Goal: Task Accomplishment & Management: Manage account settings

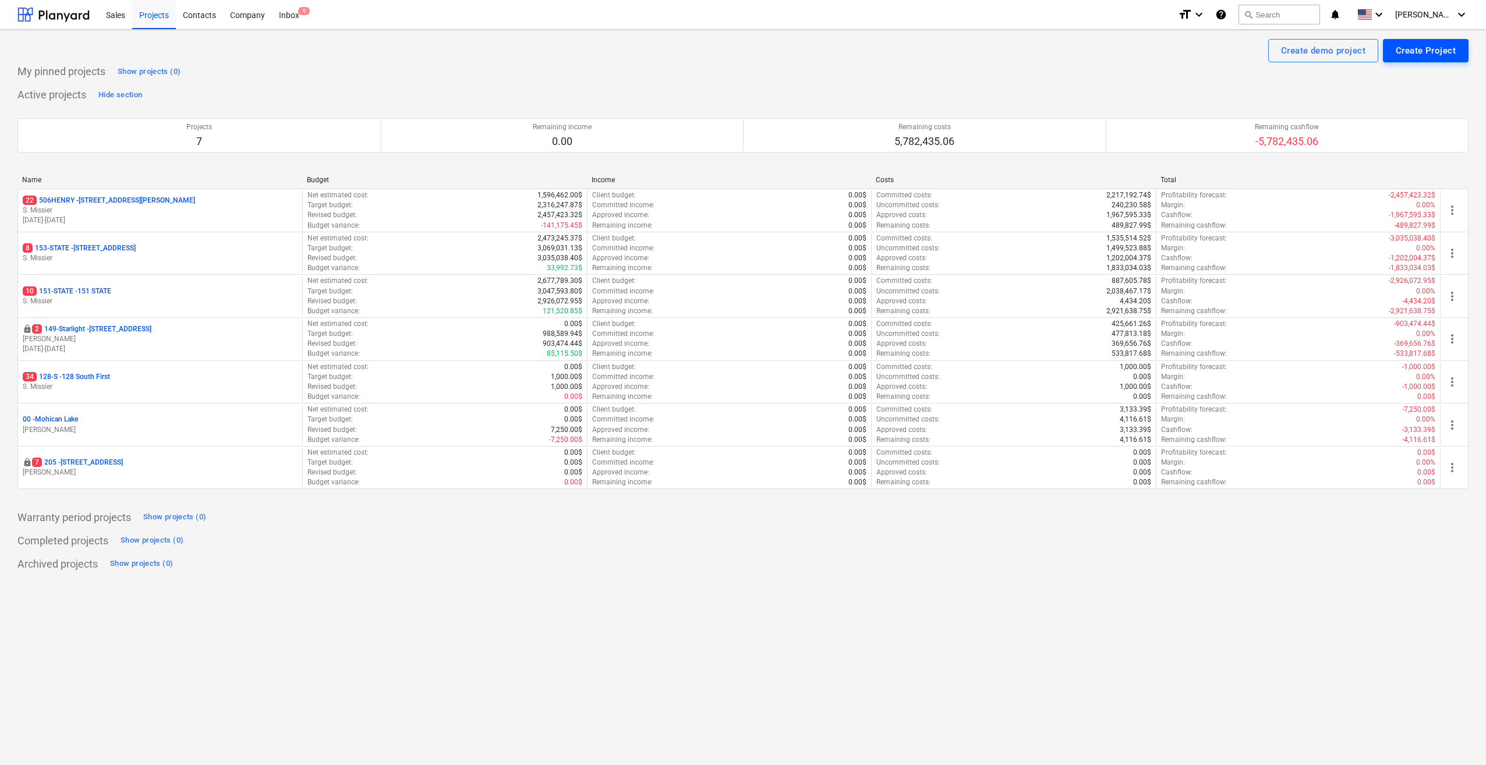
click at [286, 51] on div "Create Project" at bounding box center [1426, 50] width 60 height 15
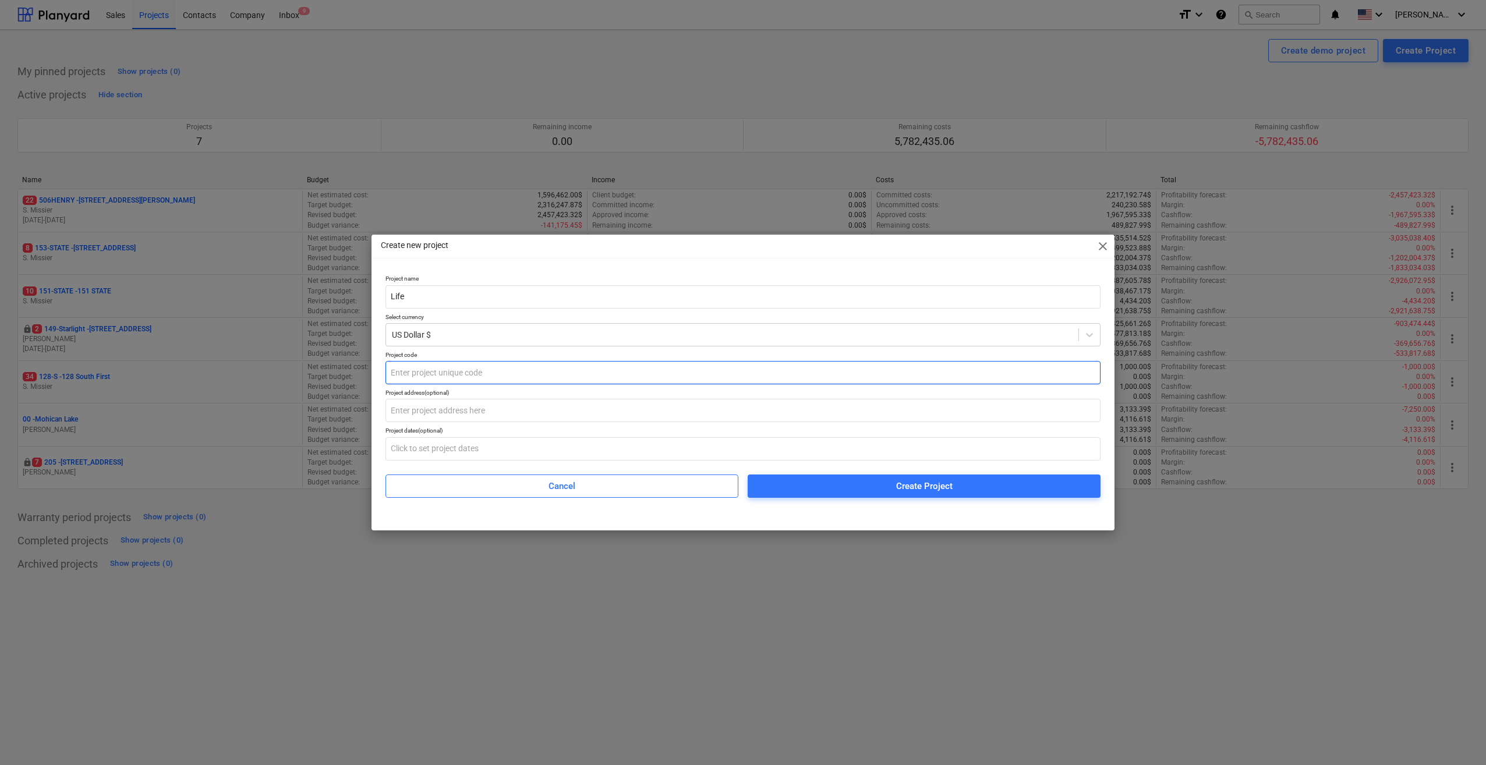
type input "Life"
click at [286, 375] on input "text" at bounding box center [742, 372] width 715 height 23
type input "Life"
drag, startPoint x: 427, startPoint y: 376, endPoint x: 382, endPoint y: 378, distance: 45.5
click at [286, 378] on div "Project name Life Select currency US Dollar $ Project code Life Project address…" at bounding box center [743, 386] width 724 height 232
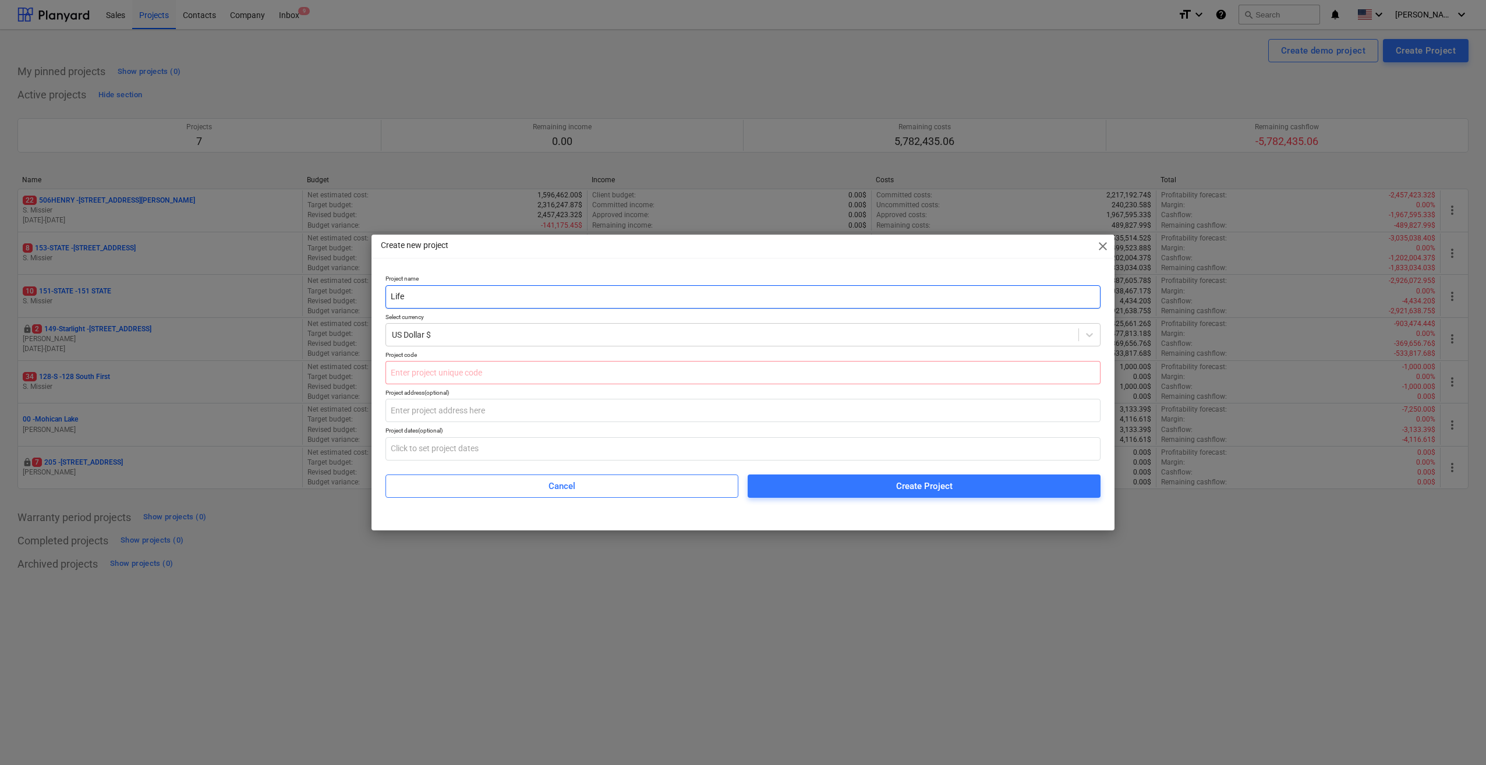
drag, startPoint x: 409, startPoint y: 299, endPoint x: 375, endPoint y: 289, distance: 35.9
click at [286, 289] on div "Project name Life Select currency US Dollar $ Project code Project address (opt…" at bounding box center [743, 390] width 743 height 241
click at [286, 296] on input "Life" at bounding box center [742, 296] width 715 height 23
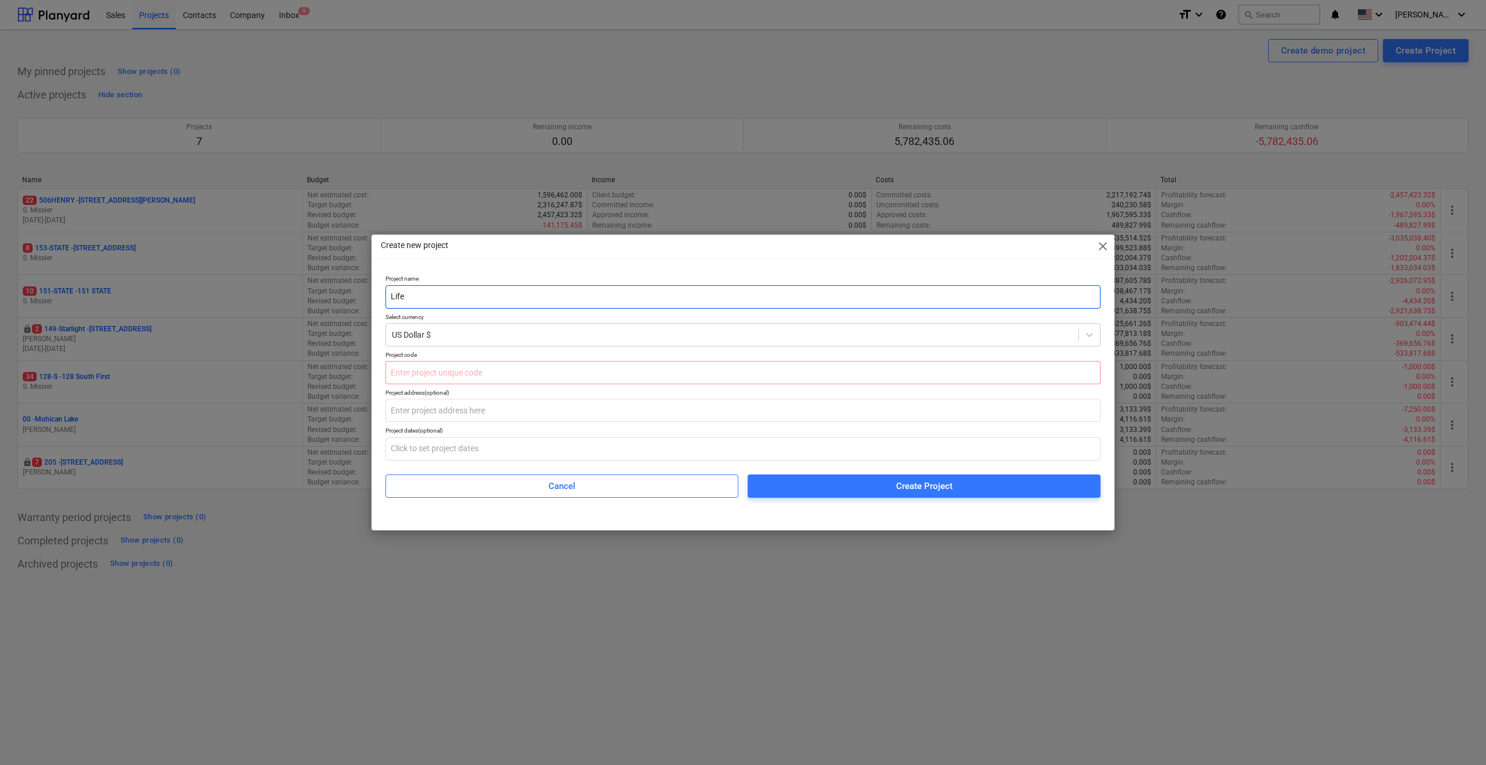
click at [286, 296] on input "Life" at bounding box center [742, 296] width 715 height 23
drag, startPoint x: 411, startPoint y: 299, endPoint x: 381, endPoint y: 296, distance: 30.5
click at [286, 296] on div "Project name Life Select currency US Dollar $ Project code Project address (opt…" at bounding box center [743, 386] width 724 height 232
click at [286, 375] on input "text" at bounding box center [742, 372] width 715 height 23
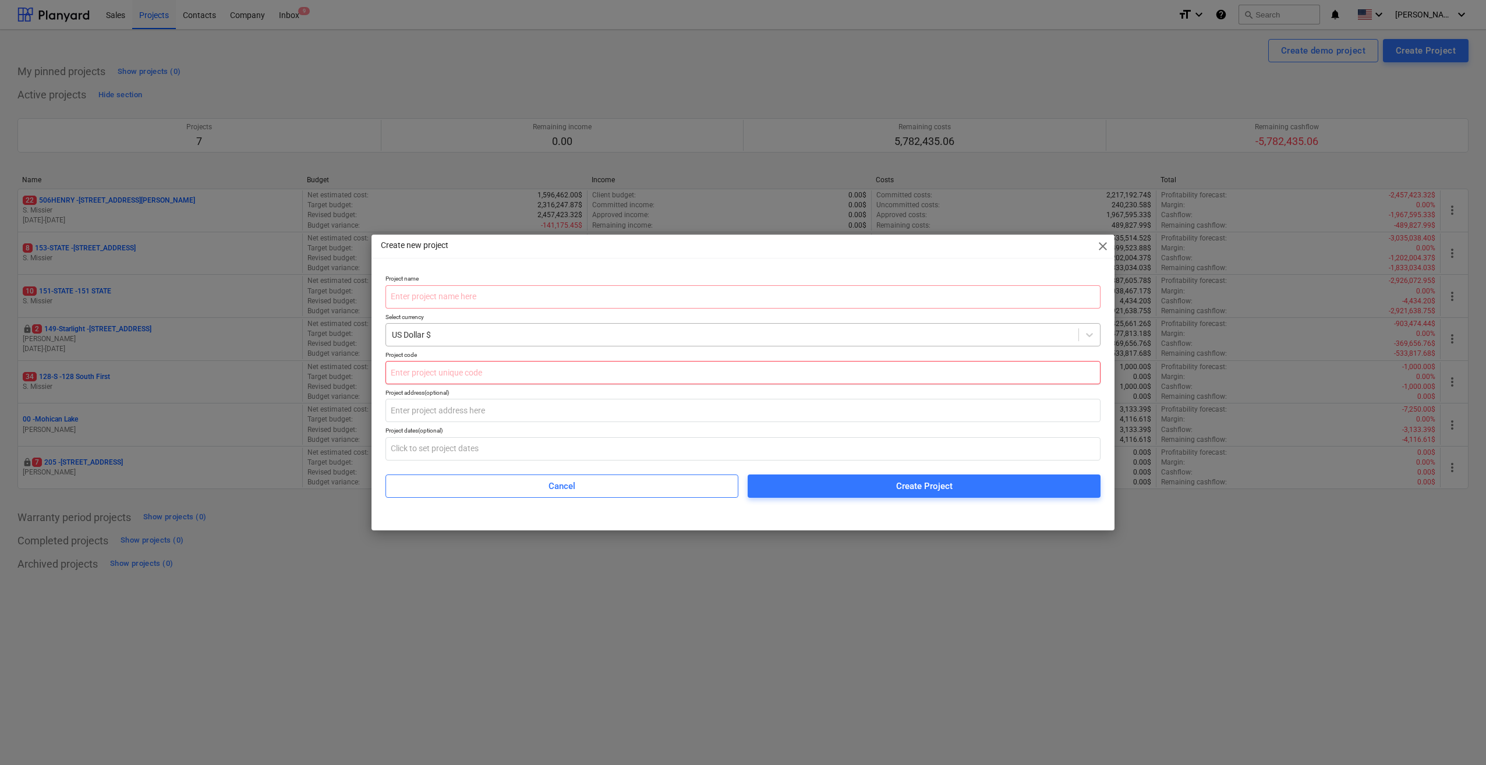
type input "P"
type input "Human"
click at [286, 303] on input "text" at bounding box center [742, 296] width 715 height 23
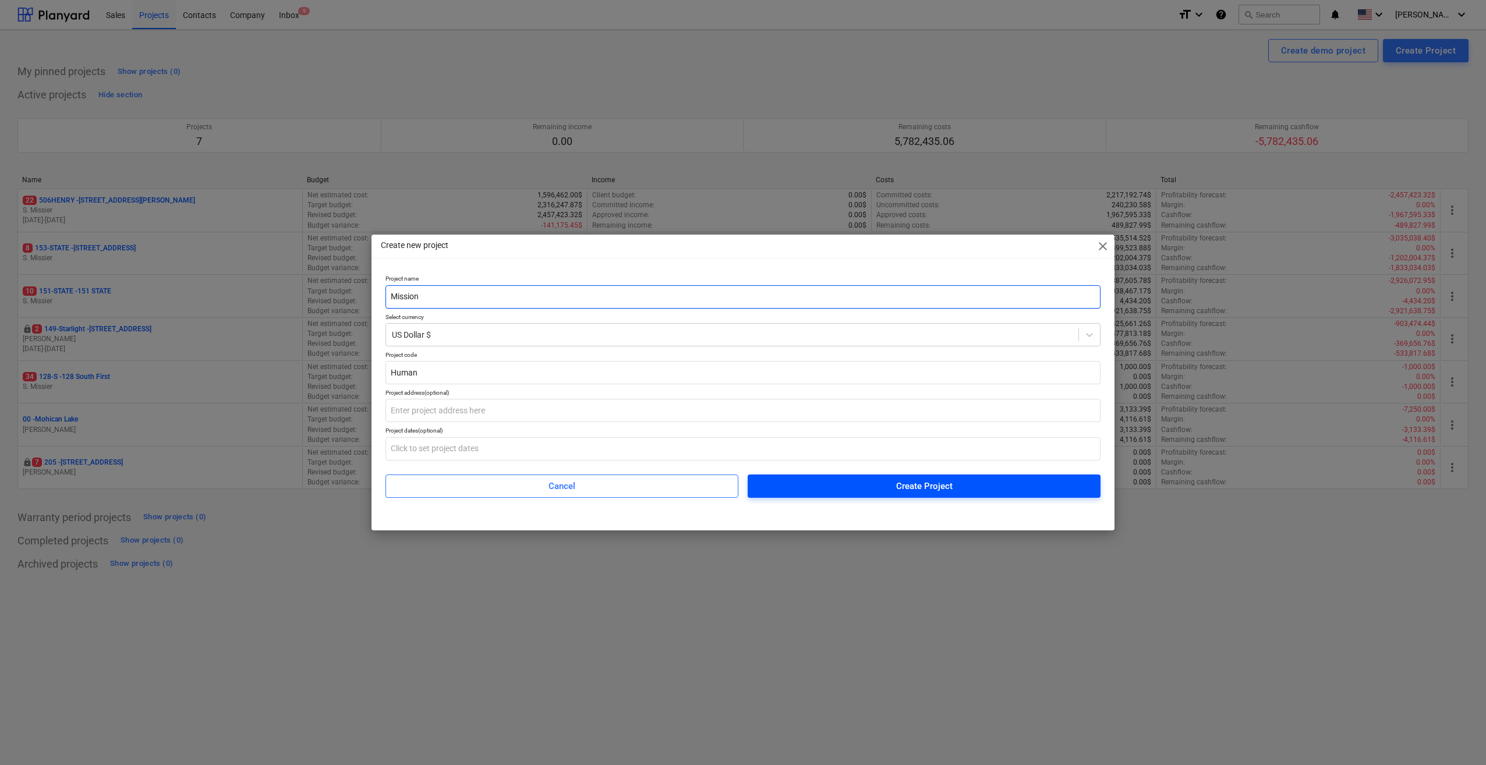
type input "Mission"
click at [286, 492] on span "Create Project" at bounding box center [924, 486] width 325 height 15
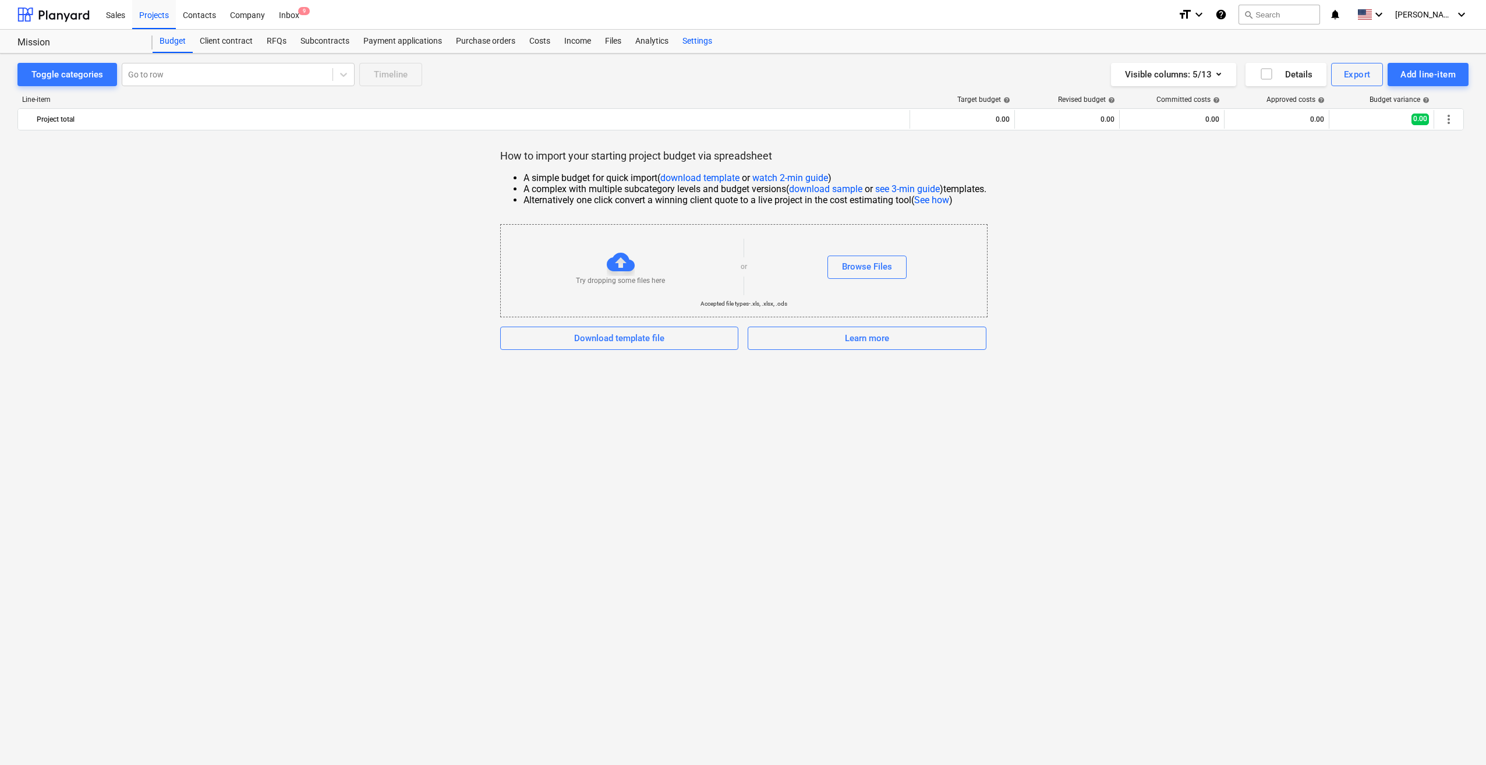
drag, startPoint x: 352, startPoint y: 7, endPoint x: 702, endPoint y: 40, distance: 351.5
click at [286, 40] on div "Settings" at bounding box center [697, 41] width 44 height 23
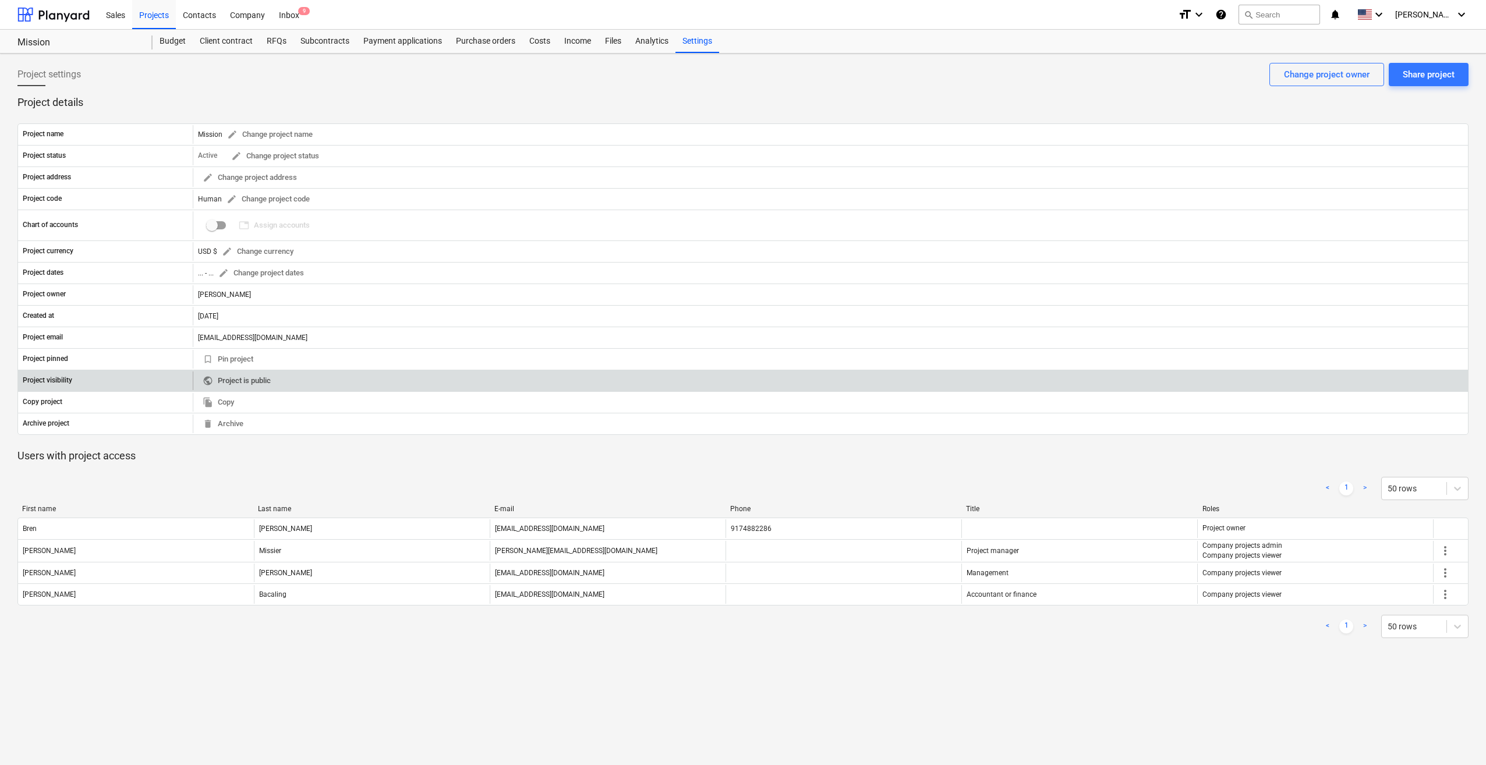
click at [214, 376] on span "public Project is public" at bounding box center [237, 380] width 68 height 13
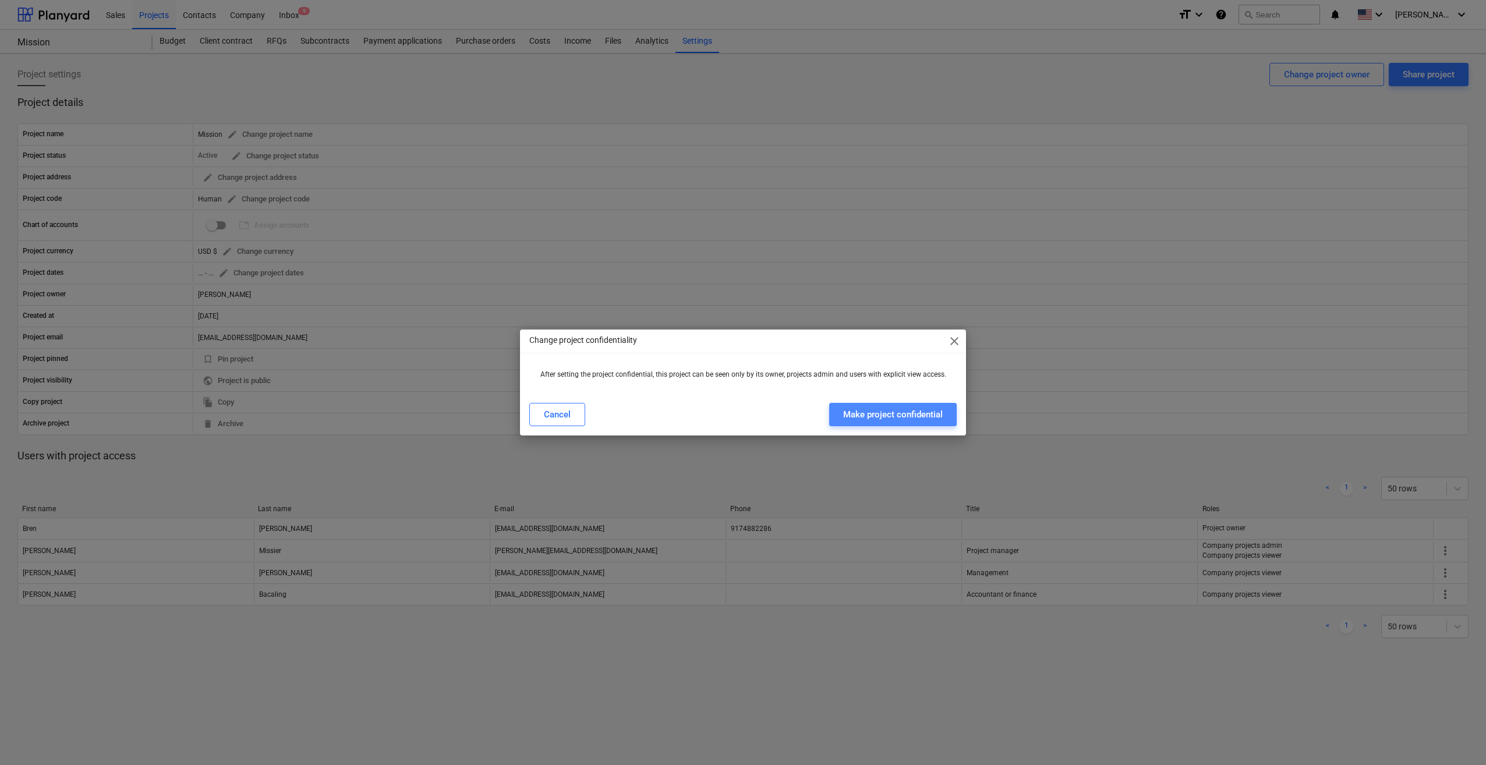
click at [286, 415] on div "Make project confidential" at bounding box center [893, 414] width 100 height 15
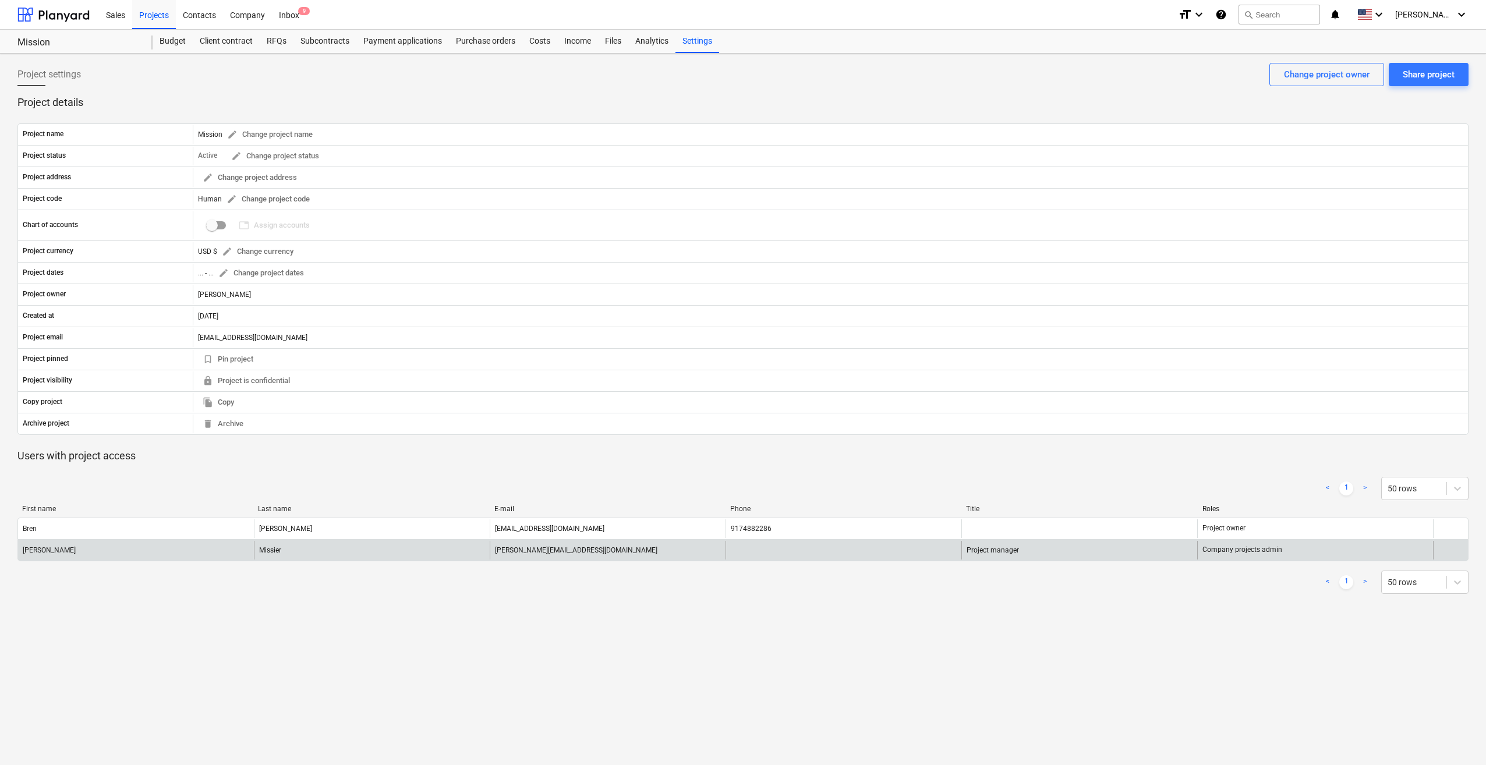
click at [286, 541] on div at bounding box center [844, 550] width 236 height 19
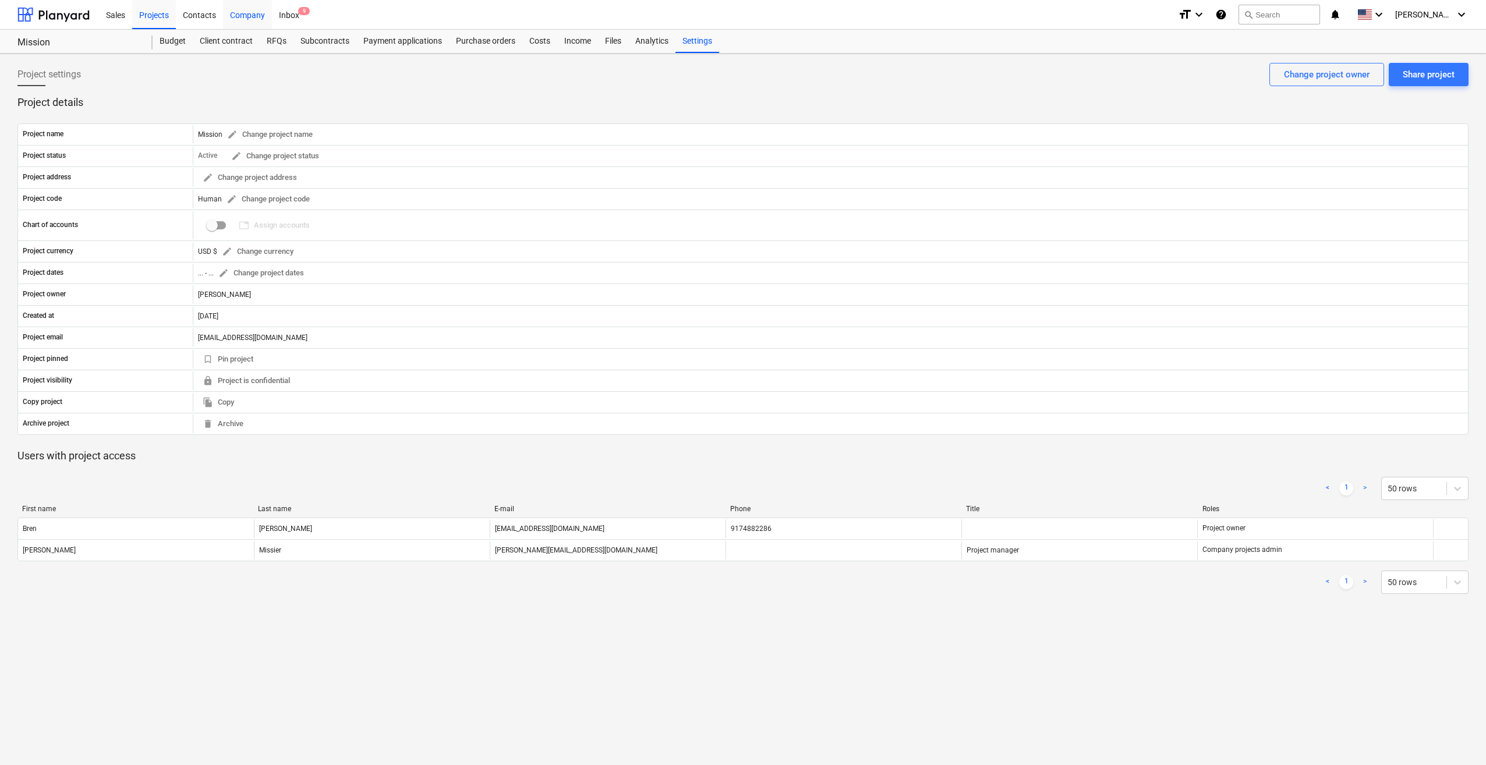
click at [239, 12] on div "Company" at bounding box center [247, 14] width 49 height 30
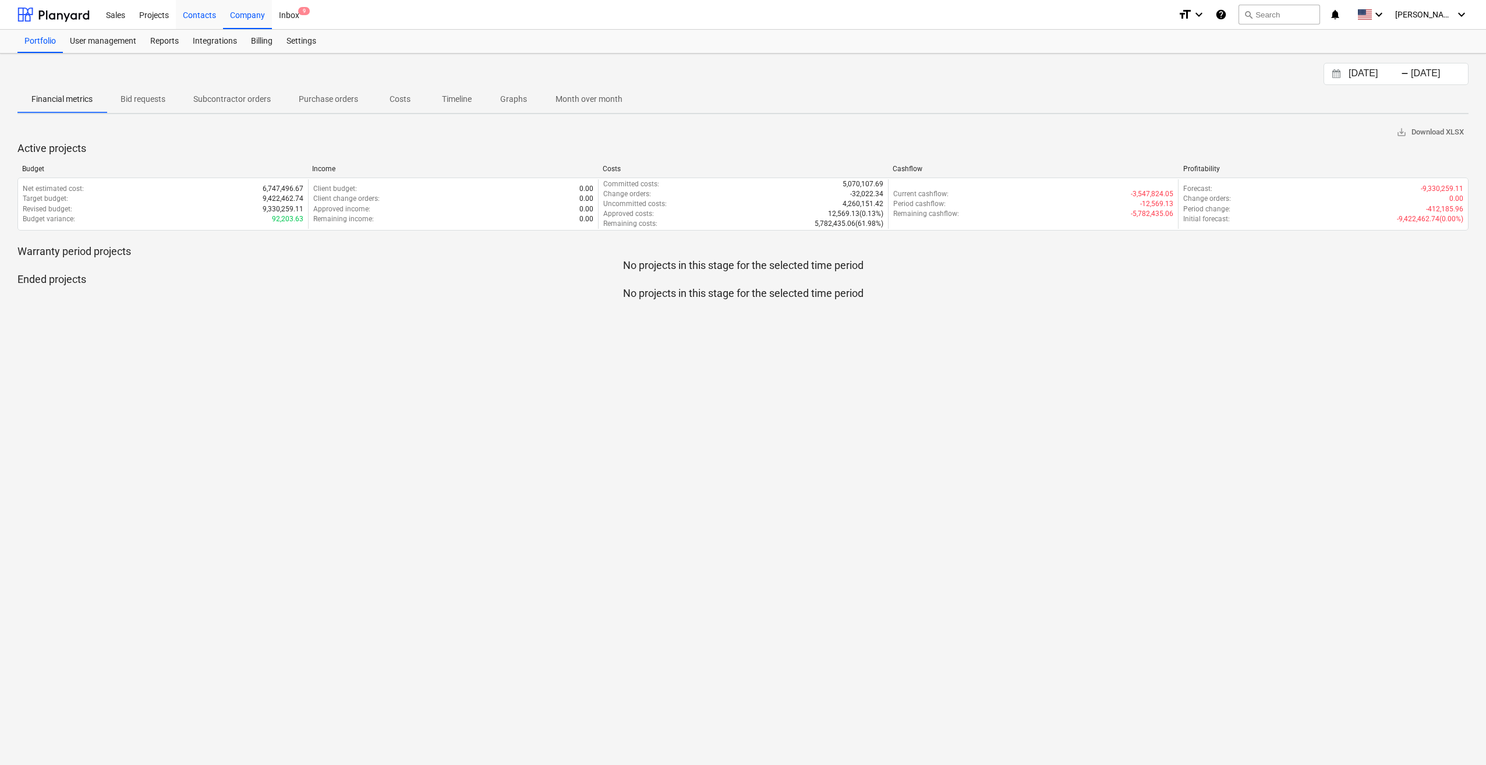
click at [200, 12] on div "Contacts" at bounding box center [199, 14] width 47 height 30
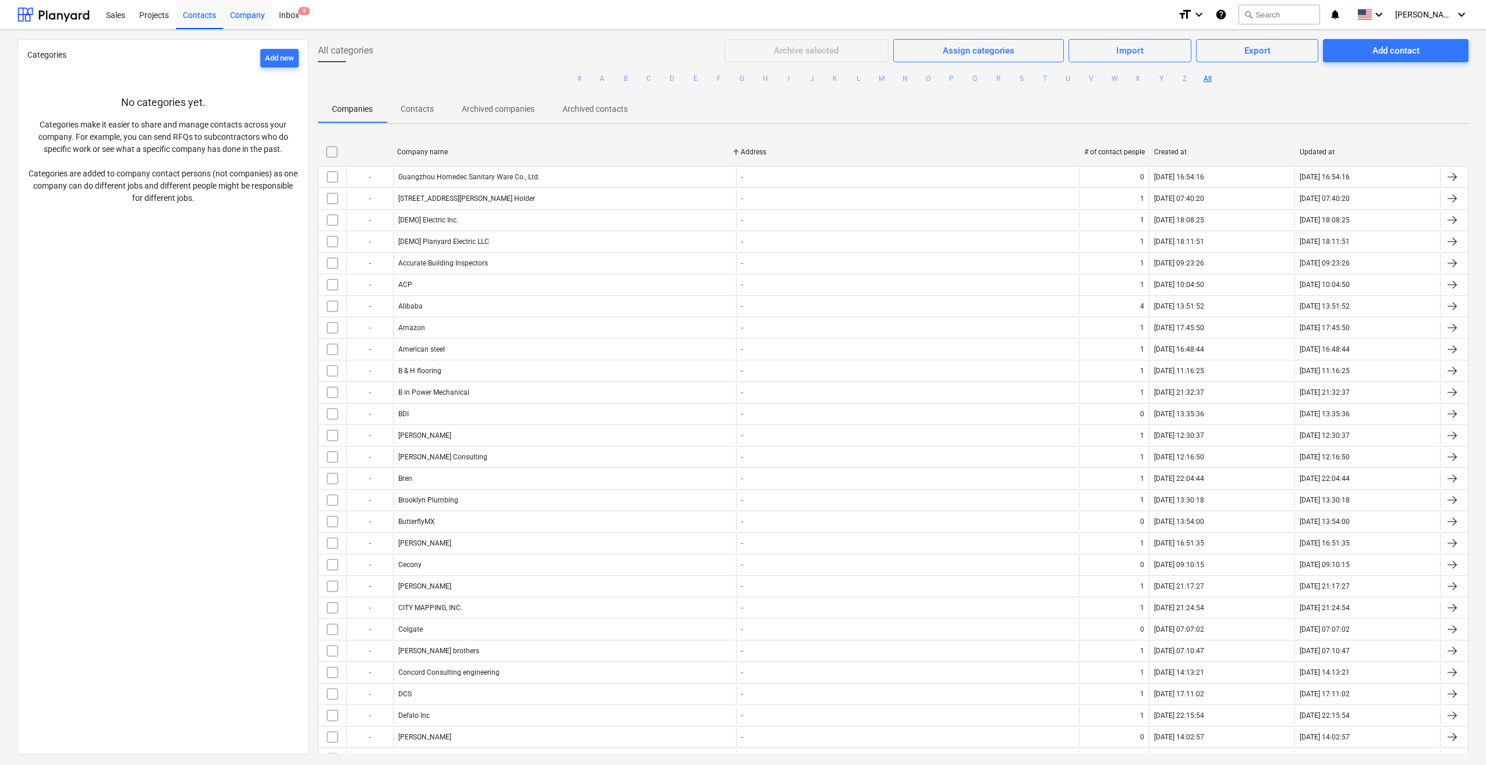
click at [248, 14] on div "Company" at bounding box center [247, 14] width 49 height 30
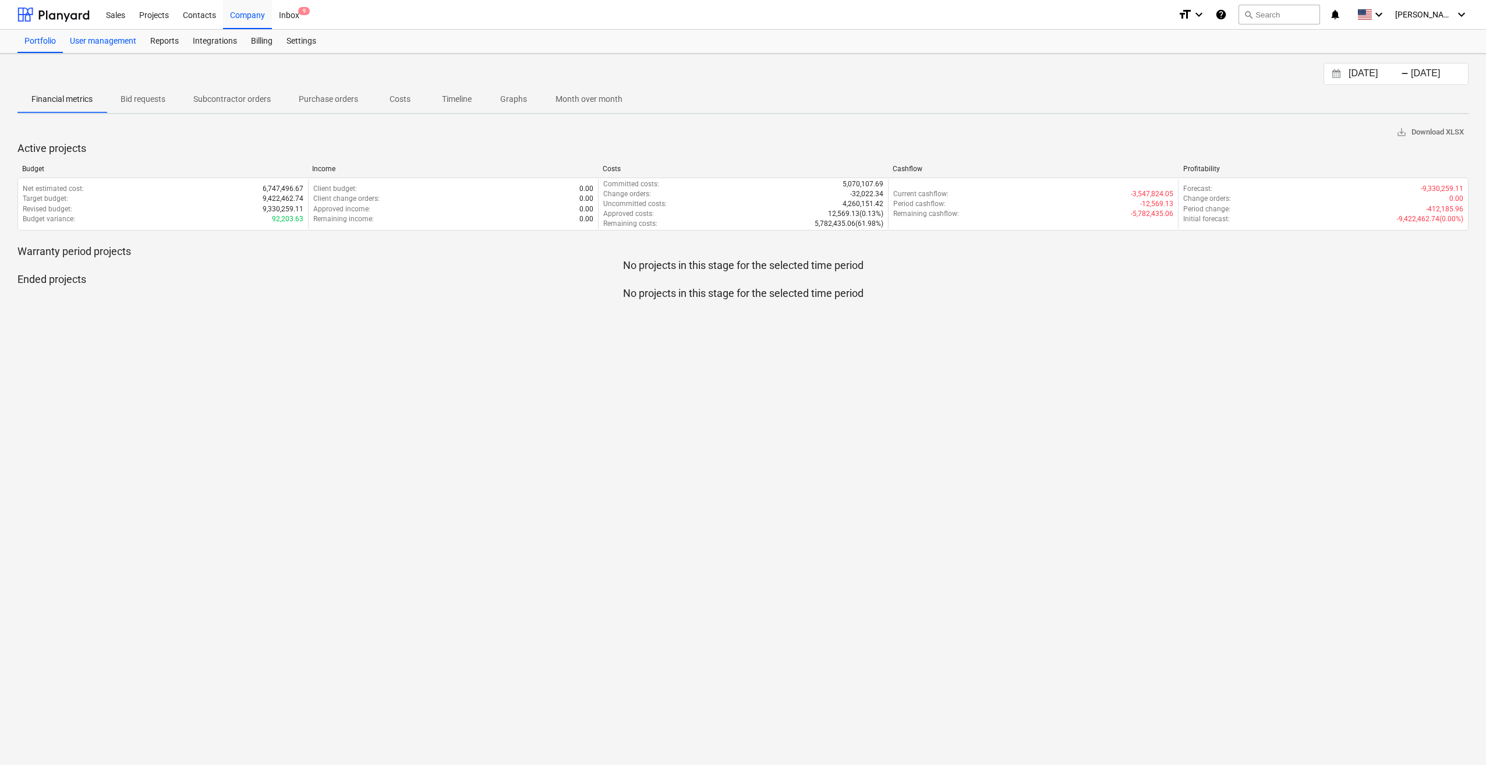
click at [118, 35] on div "User management" at bounding box center [103, 41] width 80 height 23
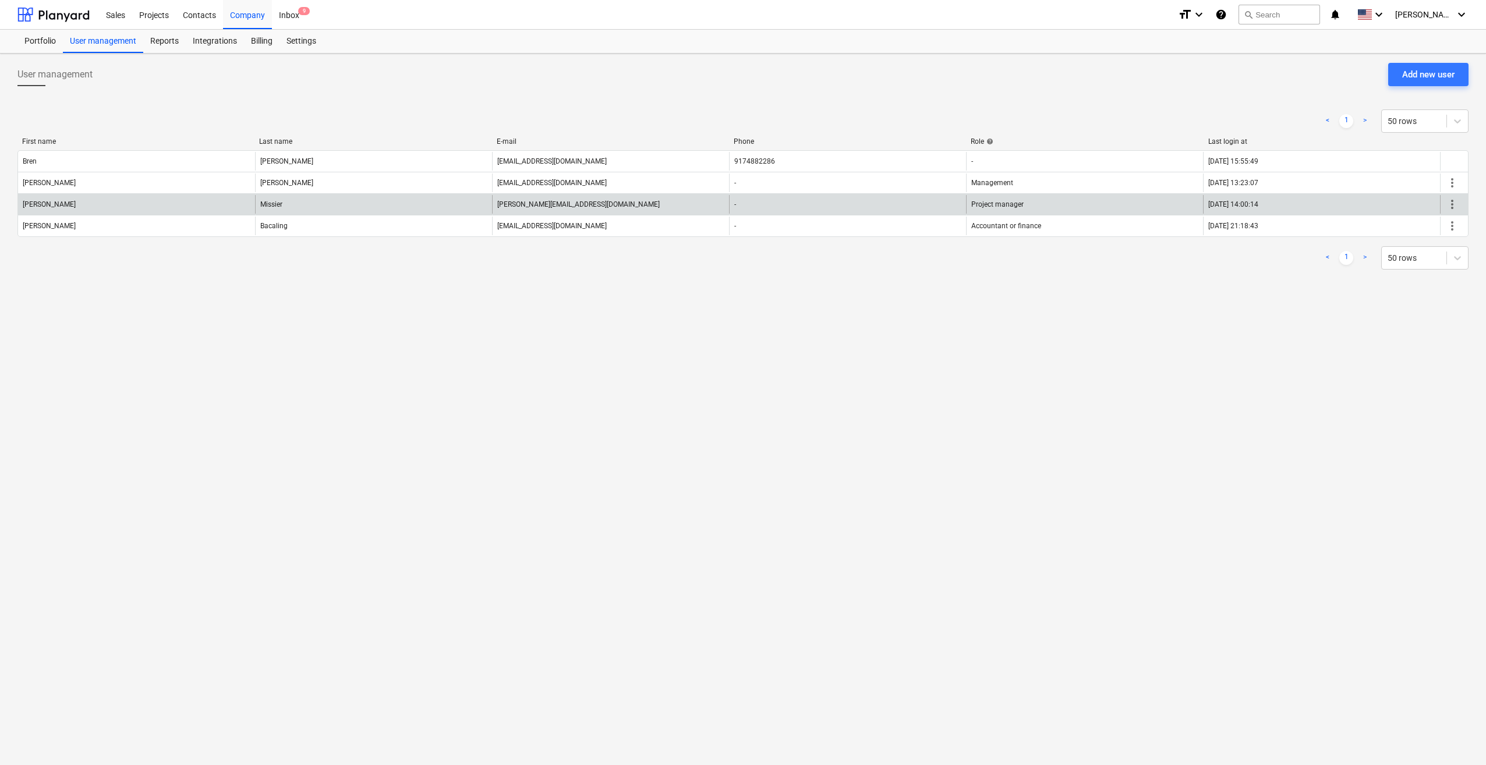
click at [286, 201] on span "more_vert" at bounding box center [1452, 204] width 14 height 14
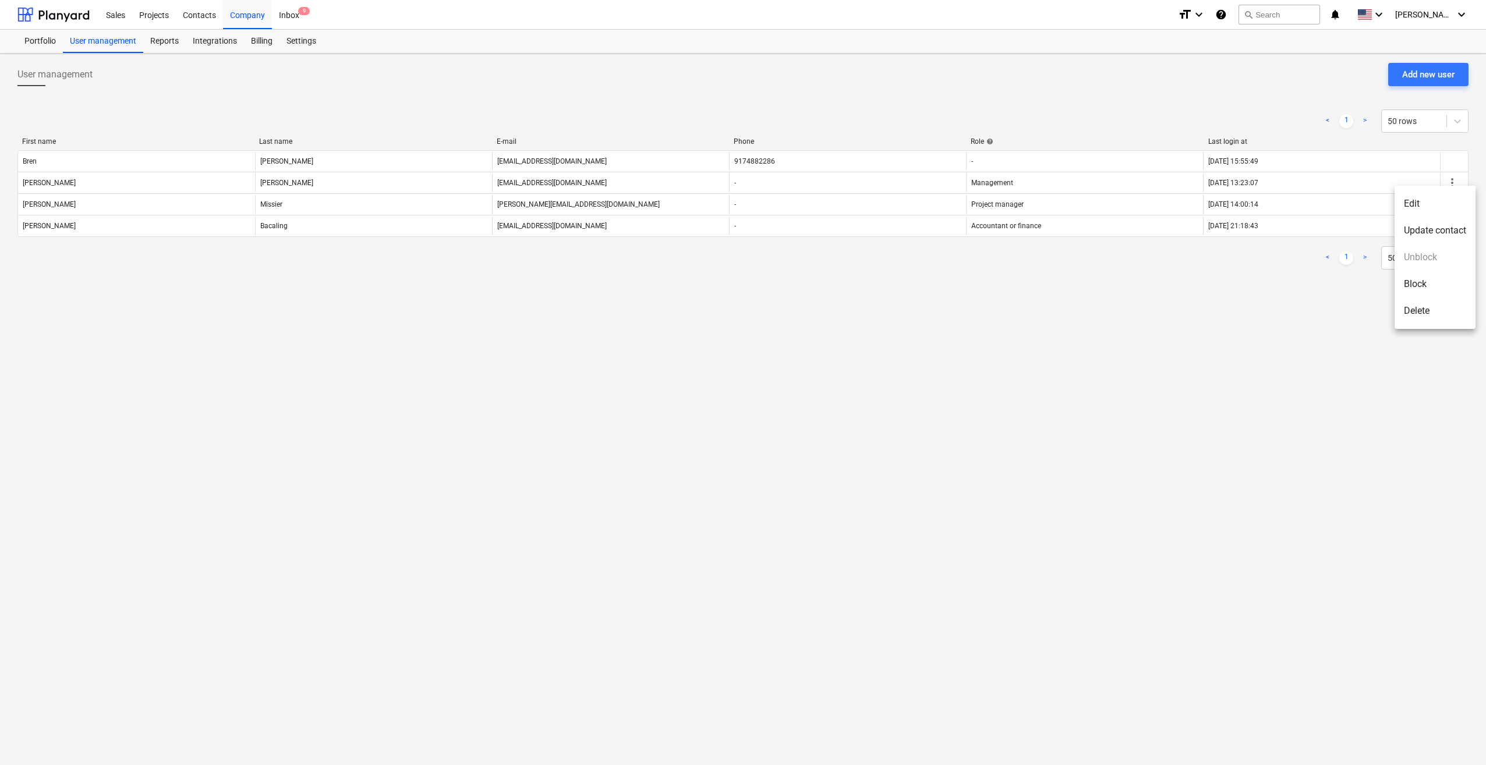
click at [286, 200] on li "Edit" at bounding box center [1435, 203] width 81 height 27
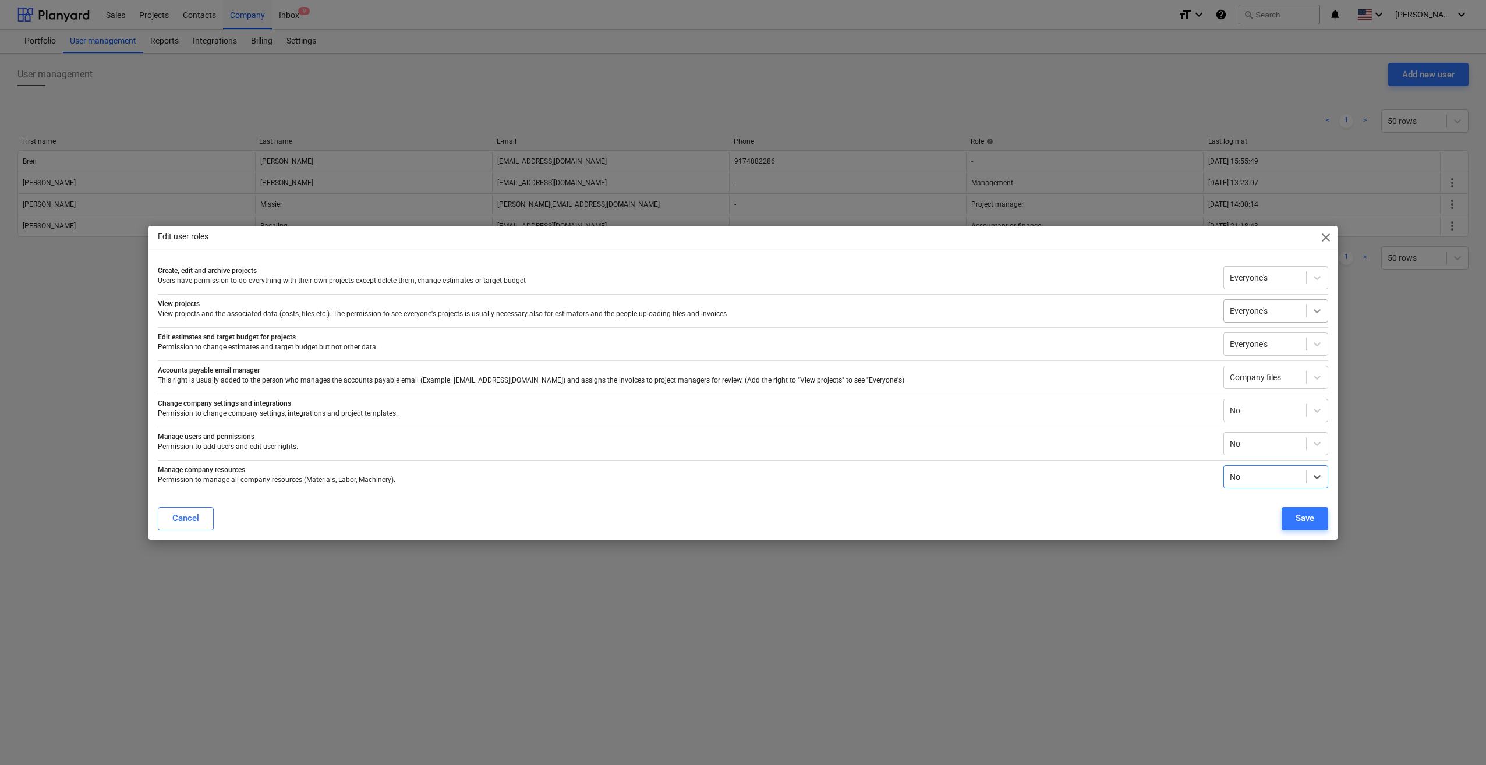
click at [286, 307] on icon at bounding box center [1317, 311] width 12 height 12
click at [286, 336] on div "Own & Shared" at bounding box center [1275, 339] width 105 height 19
click at [286, 275] on icon at bounding box center [1317, 278] width 12 height 12
click at [286, 326] on div "Own" at bounding box center [1275, 325] width 105 height 19
click at [286, 340] on icon at bounding box center [1317, 344] width 12 height 12
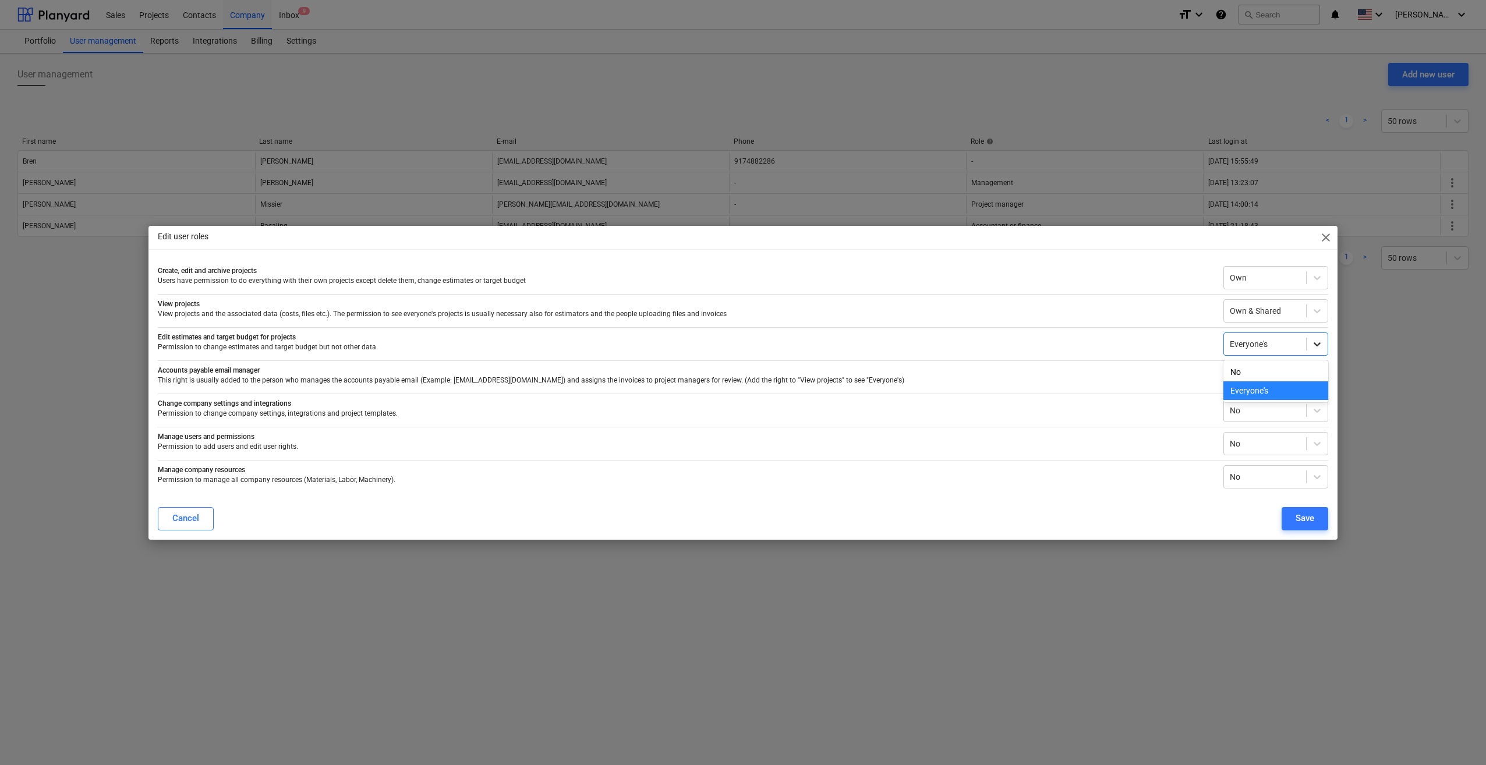
click at [286, 340] on icon at bounding box center [1317, 344] width 12 height 12
click at [286, 372] on icon at bounding box center [1317, 378] width 12 height 12
click at [286, 405] on div "Own & Shared" at bounding box center [1275, 405] width 105 height 19
click at [286, 341] on icon at bounding box center [1317, 344] width 12 height 12
click at [286, 369] on div "No" at bounding box center [1275, 372] width 105 height 19
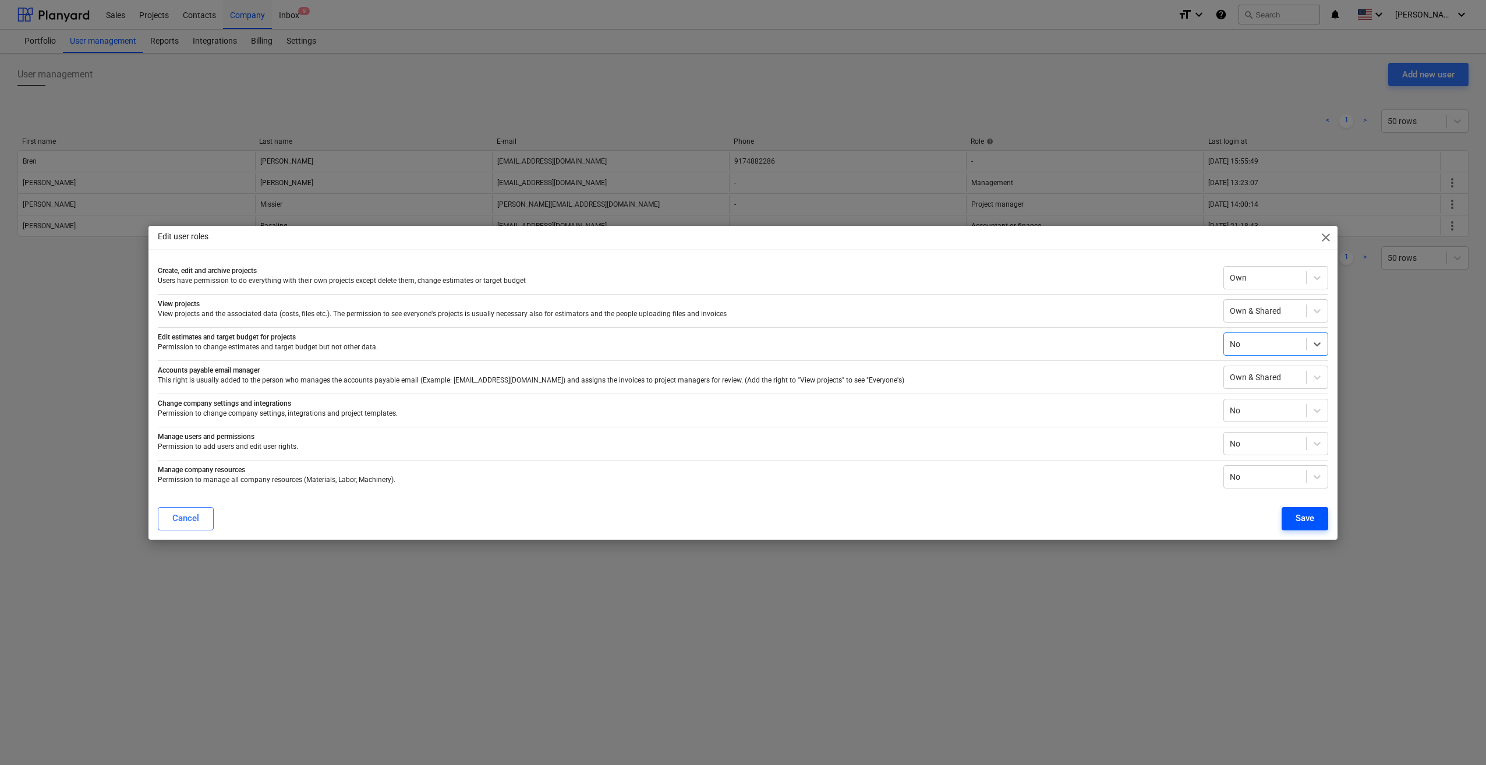
click at [286, 515] on div "Save" at bounding box center [1305, 518] width 19 height 15
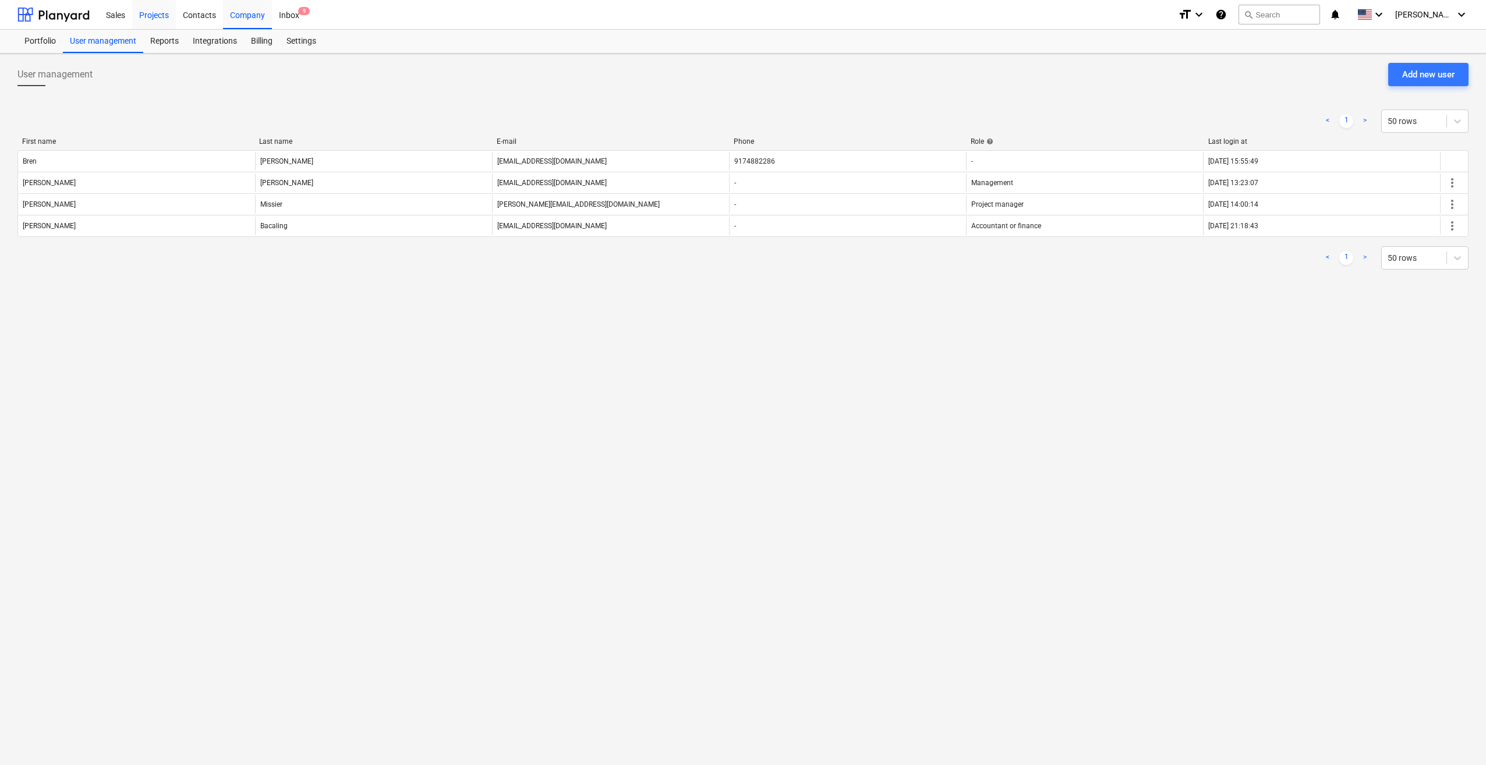
click at [159, 13] on div "Projects" at bounding box center [154, 14] width 44 height 30
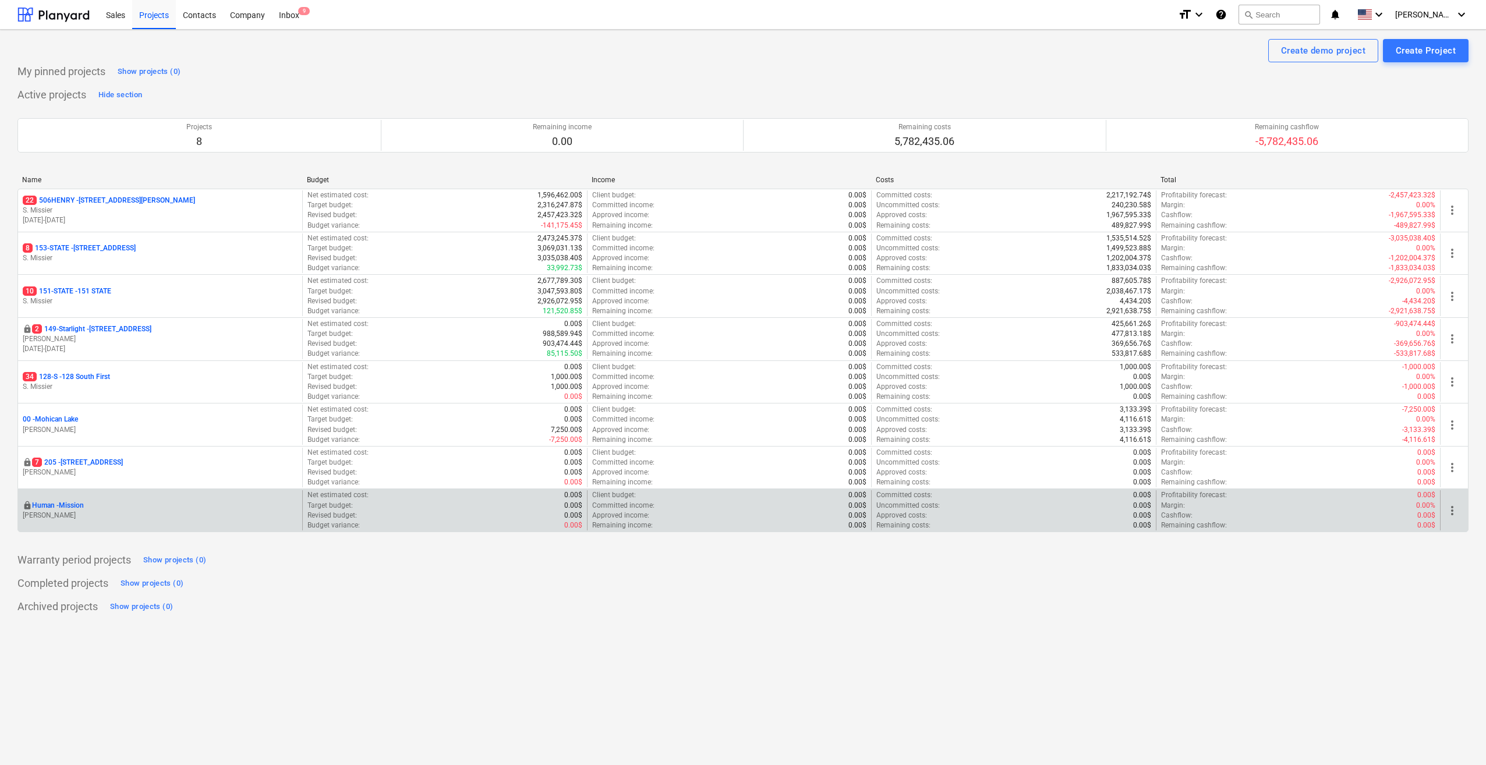
click at [55, 501] on p "Human - Mission" at bounding box center [58, 506] width 52 height 10
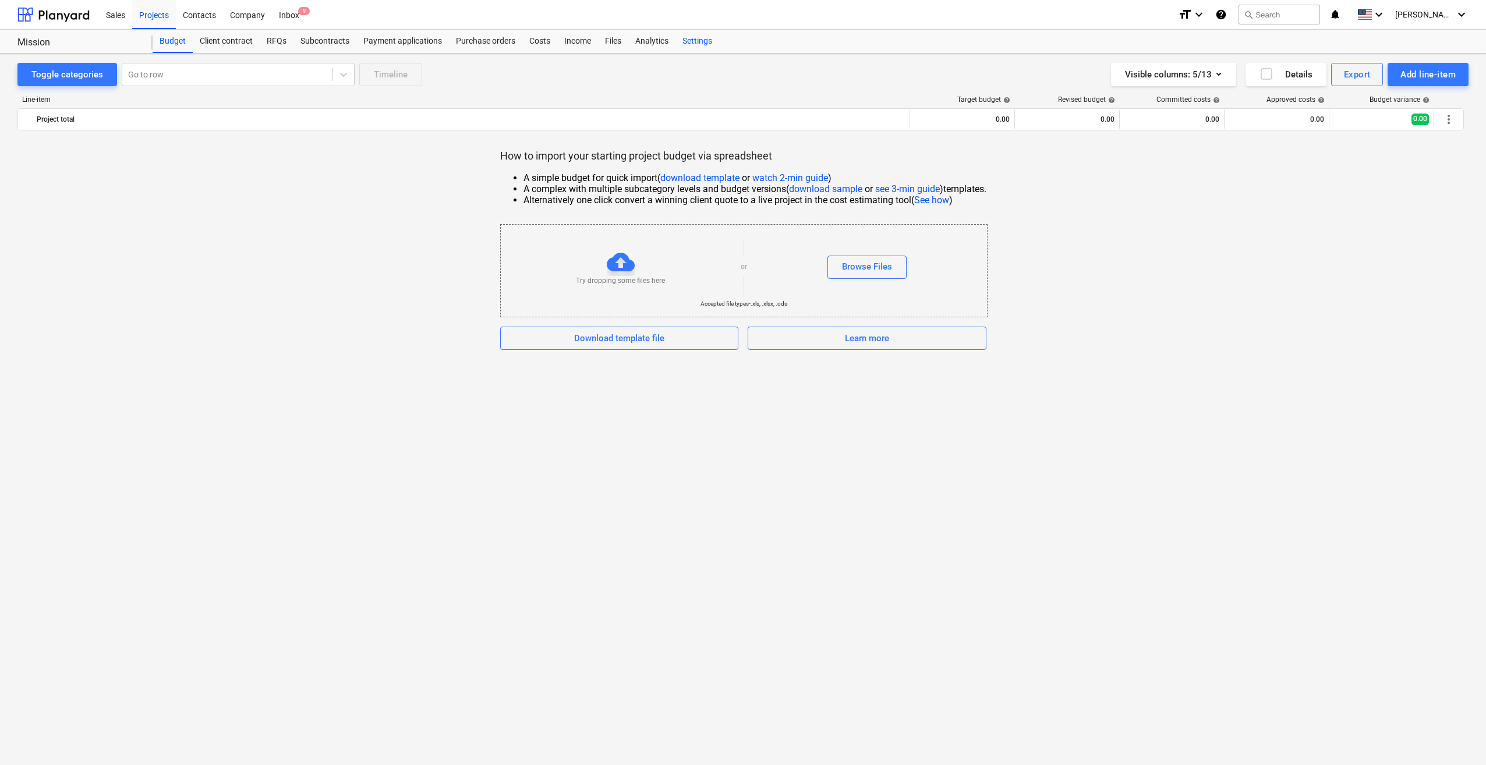
click at [286, 35] on div "Settings" at bounding box center [697, 41] width 44 height 23
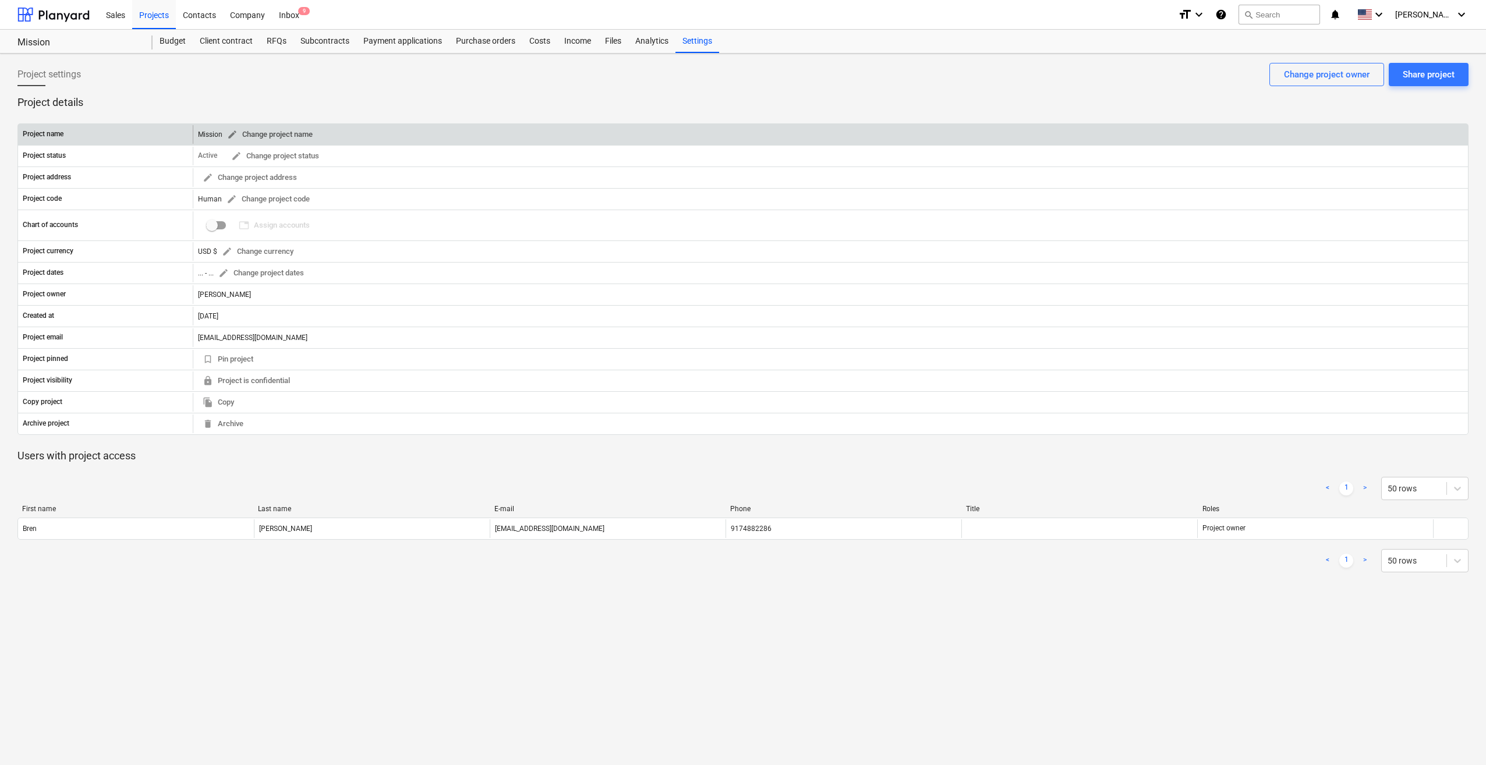
click at [270, 129] on span "edit Change project name" at bounding box center [270, 134] width 86 height 13
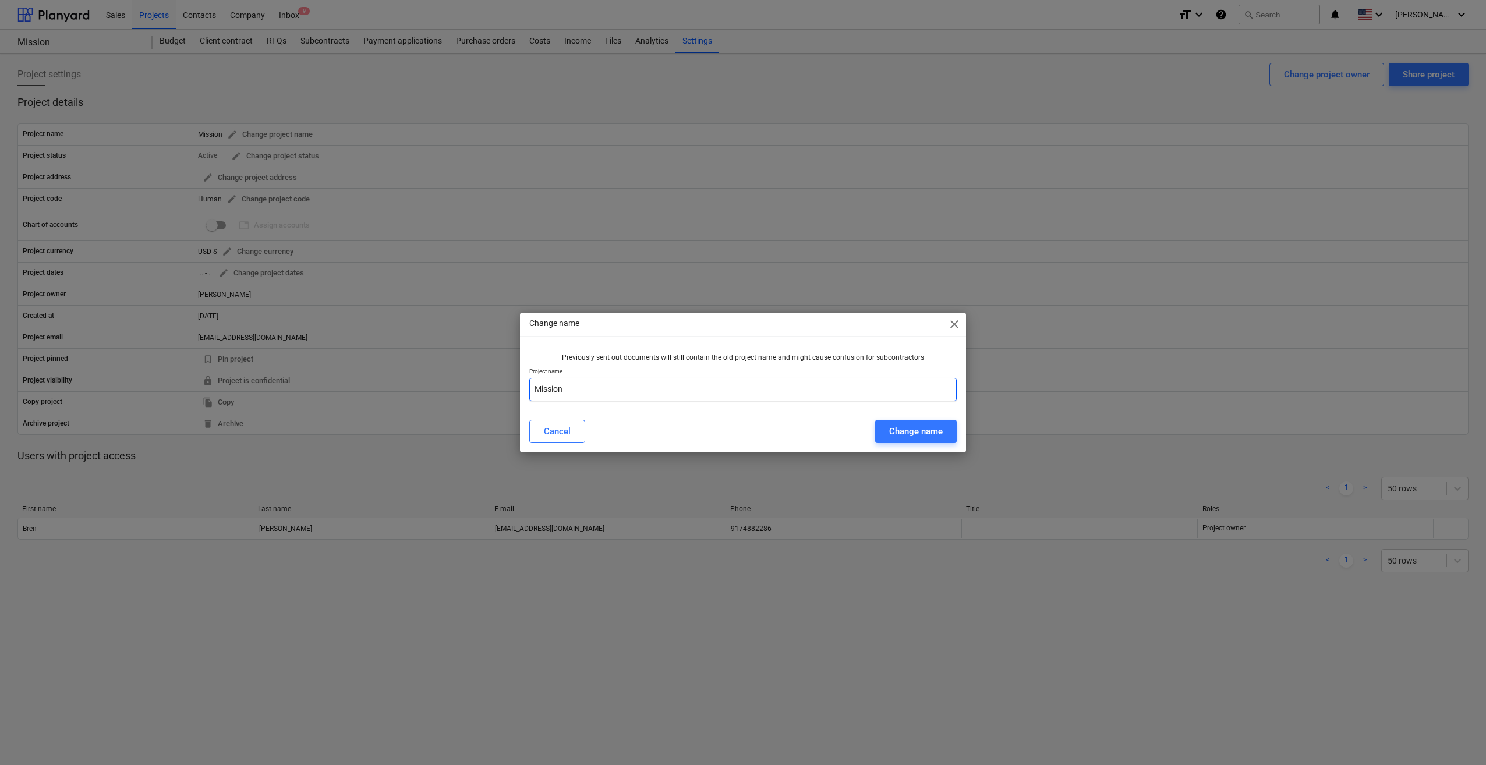
drag, startPoint x: 571, startPoint y: 391, endPoint x: 526, endPoint y: 388, distance: 44.4
click at [286, 388] on div "Previously sent out documents will still contain the old project name and might…" at bounding box center [743, 379] width 446 height 62
type input "409"
click at [286, 432] on div "Change name" at bounding box center [916, 431] width 54 height 15
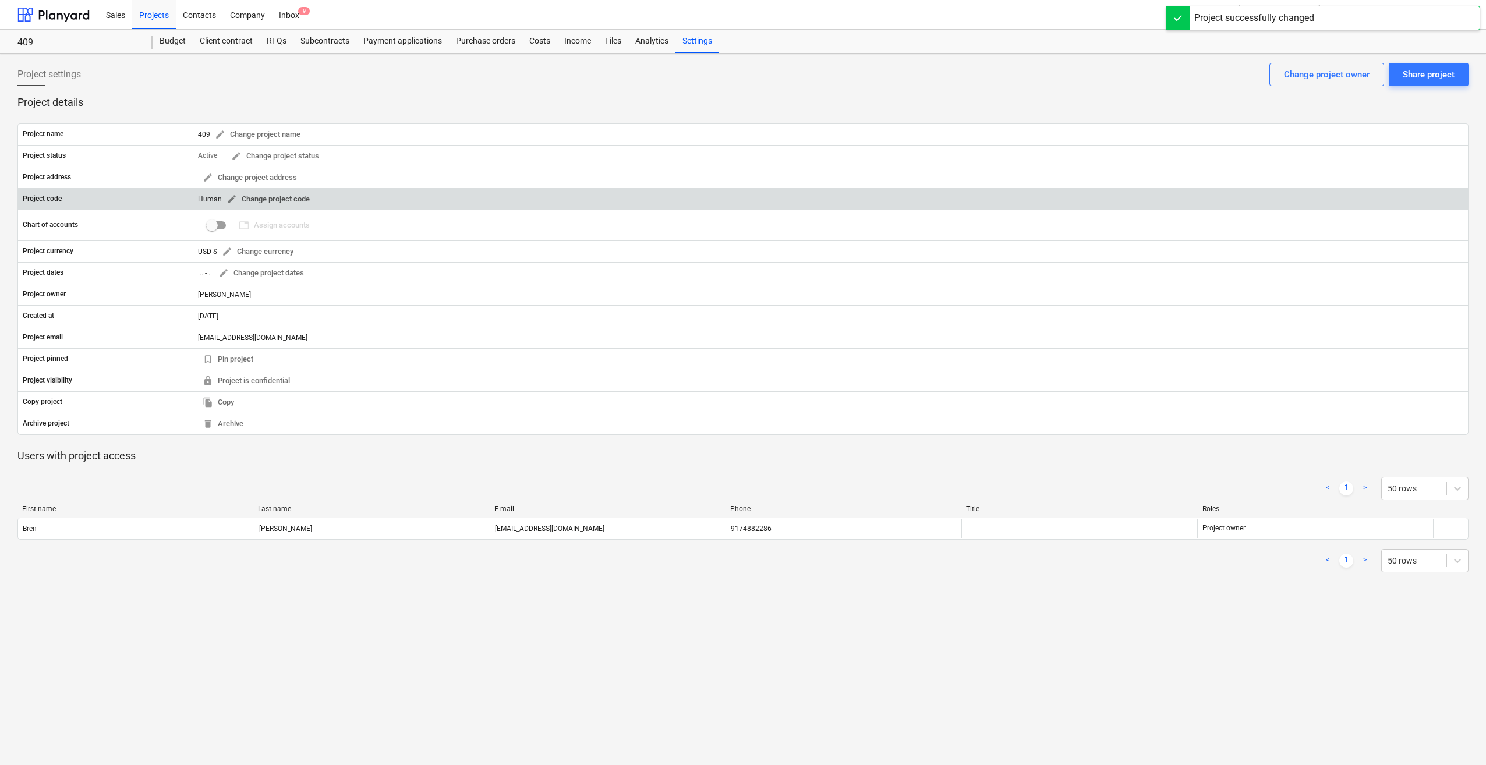
click at [250, 194] on span "edit Change project code" at bounding box center [268, 199] width 83 height 13
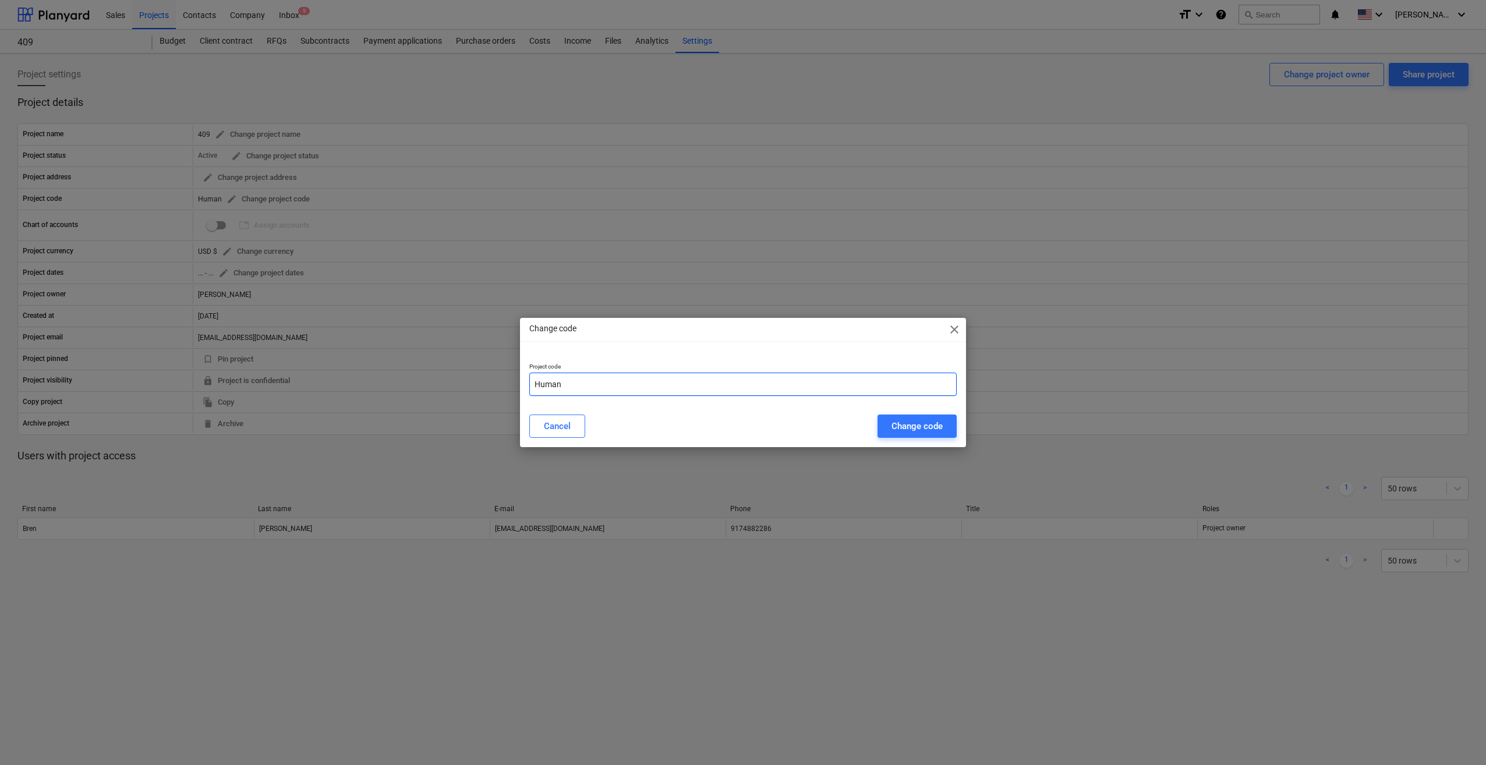
drag, startPoint x: 567, startPoint y: 383, endPoint x: 507, endPoint y: 381, distance: 60.6
click at [286, 381] on div "Change code close Project code Human Cancel Change code" at bounding box center [743, 382] width 1486 height 765
type input "409"
click at [286, 423] on div "Change code" at bounding box center [917, 426] width 51 height 15
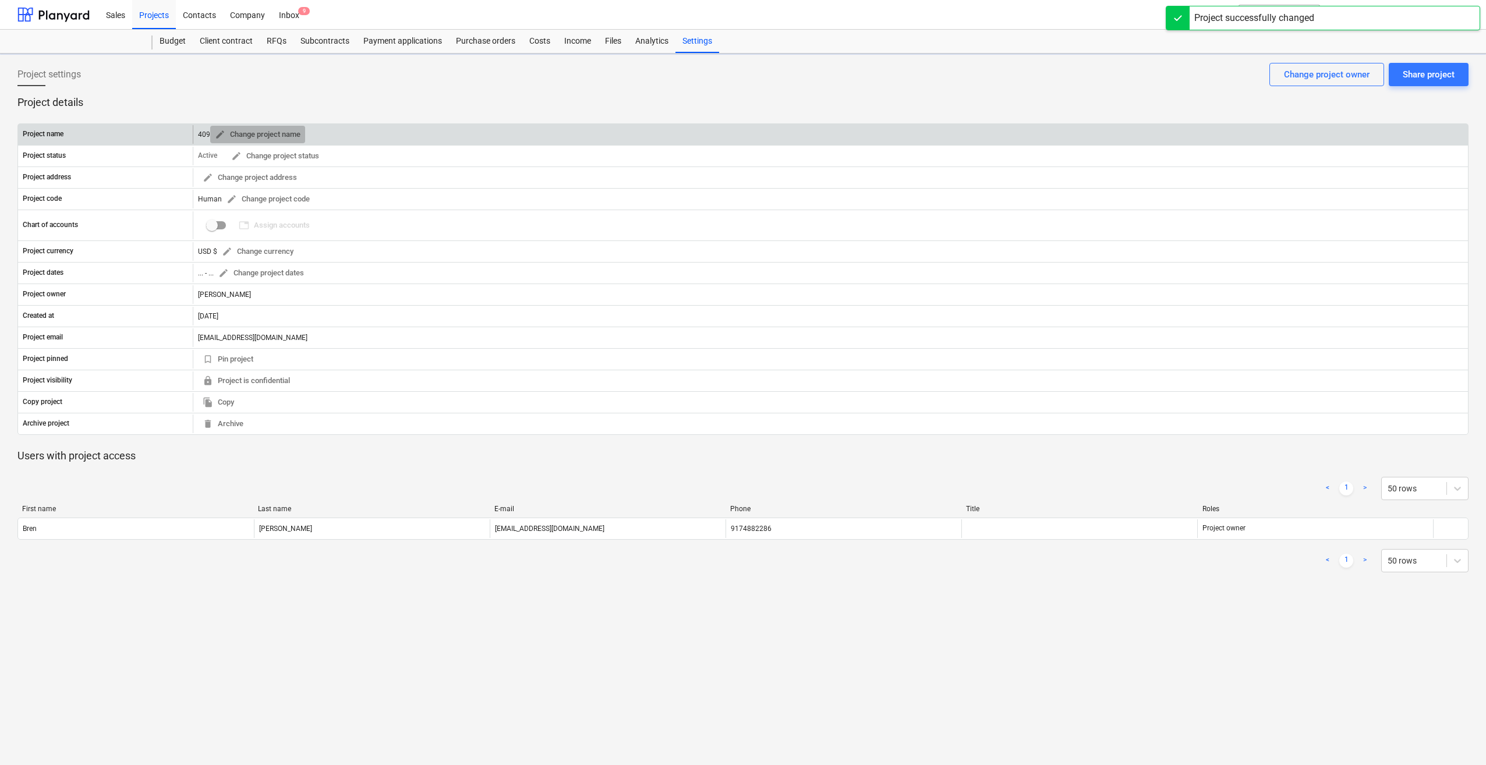
click at [254, 129] on span "edit Change project name" at bounding box center [258, 134] width 86 height 13
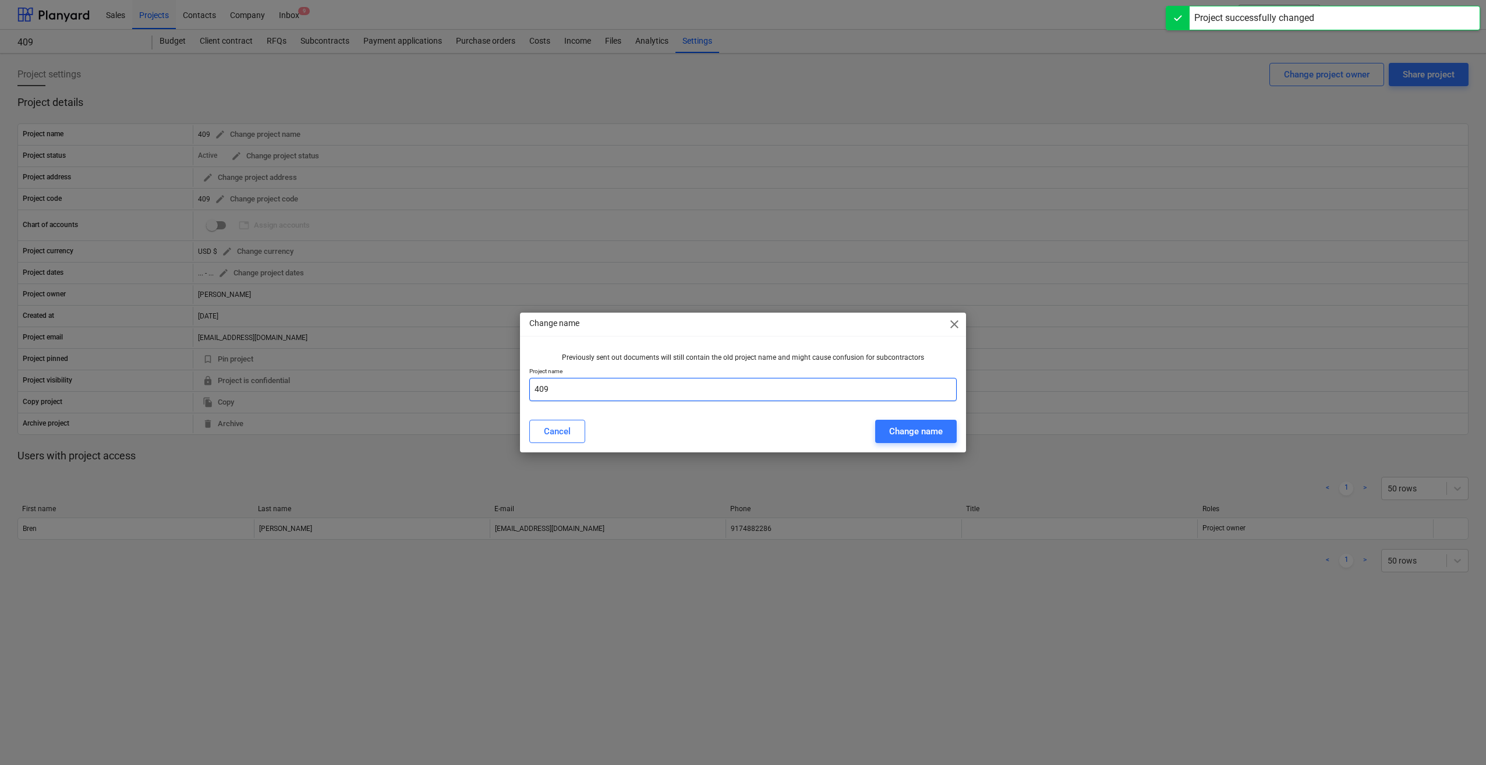
drag, startPoint x: 557, startPoint y: 389, endPoint x: 483, endPoint y: 377, distance: 74.9
click at [286, 377] on div "Change name close Previously sent out documents will still contain the old proj…" at bounding box center [743, 382] width 1486 height 765
type input "Second"
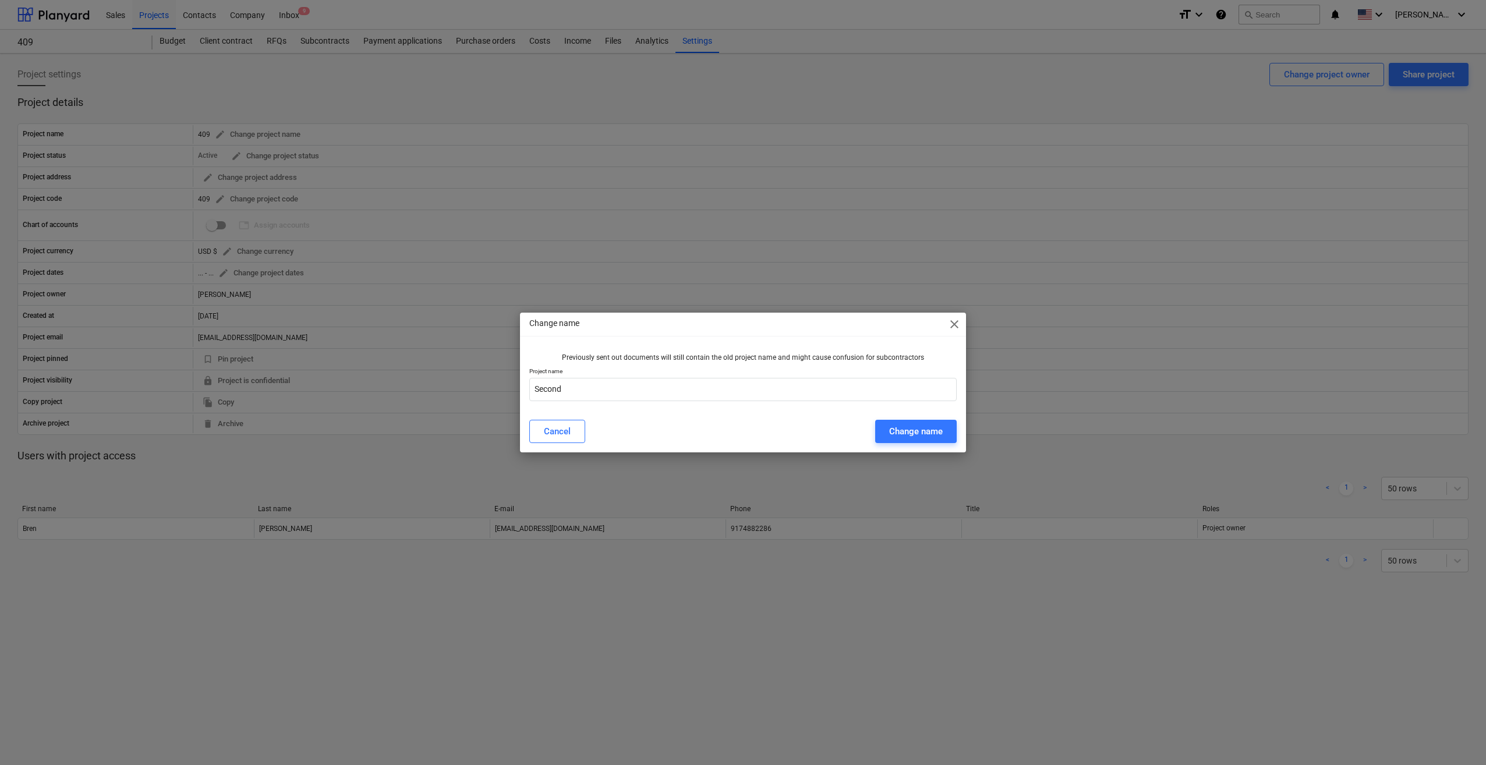
click at [286, 419] on div "Cancel Change name" at bounding box center [742, 431] width 441 height 33
click at [286, 425] on div "Change name" at bounding box center [916, 431] width 54 height 15
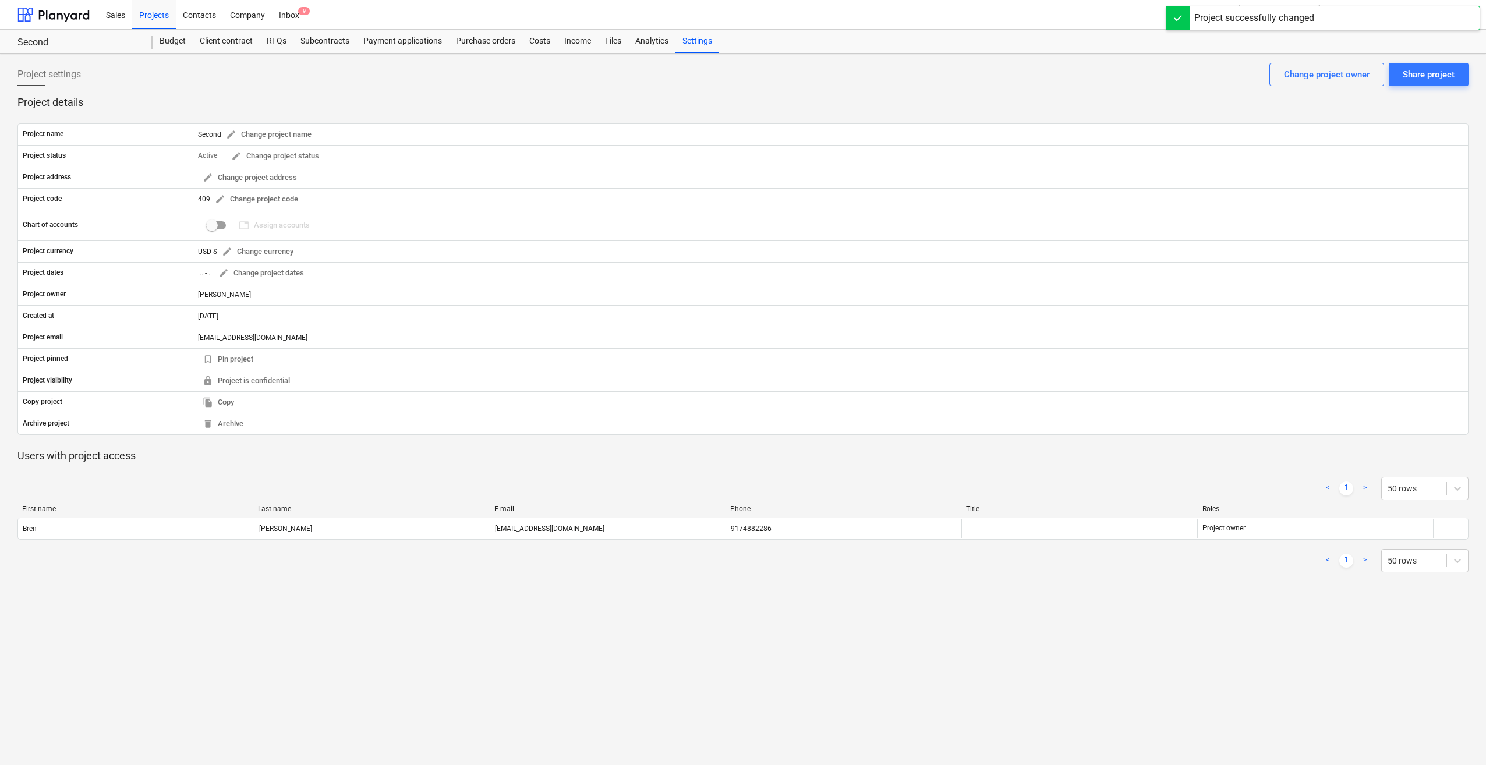
click at [286, 611] on div "Project settings Share project Change project owner Project details Project nam…" at bounding box center [743, 410] width 1486 height 712
click at [286, 68] on div "Project settings Share project Change project owner" at bounding box center [742, 79] width 1451 height 33
click at [167, 38] on div "Budget" at bounding box center [173, 41] width 40 height 23
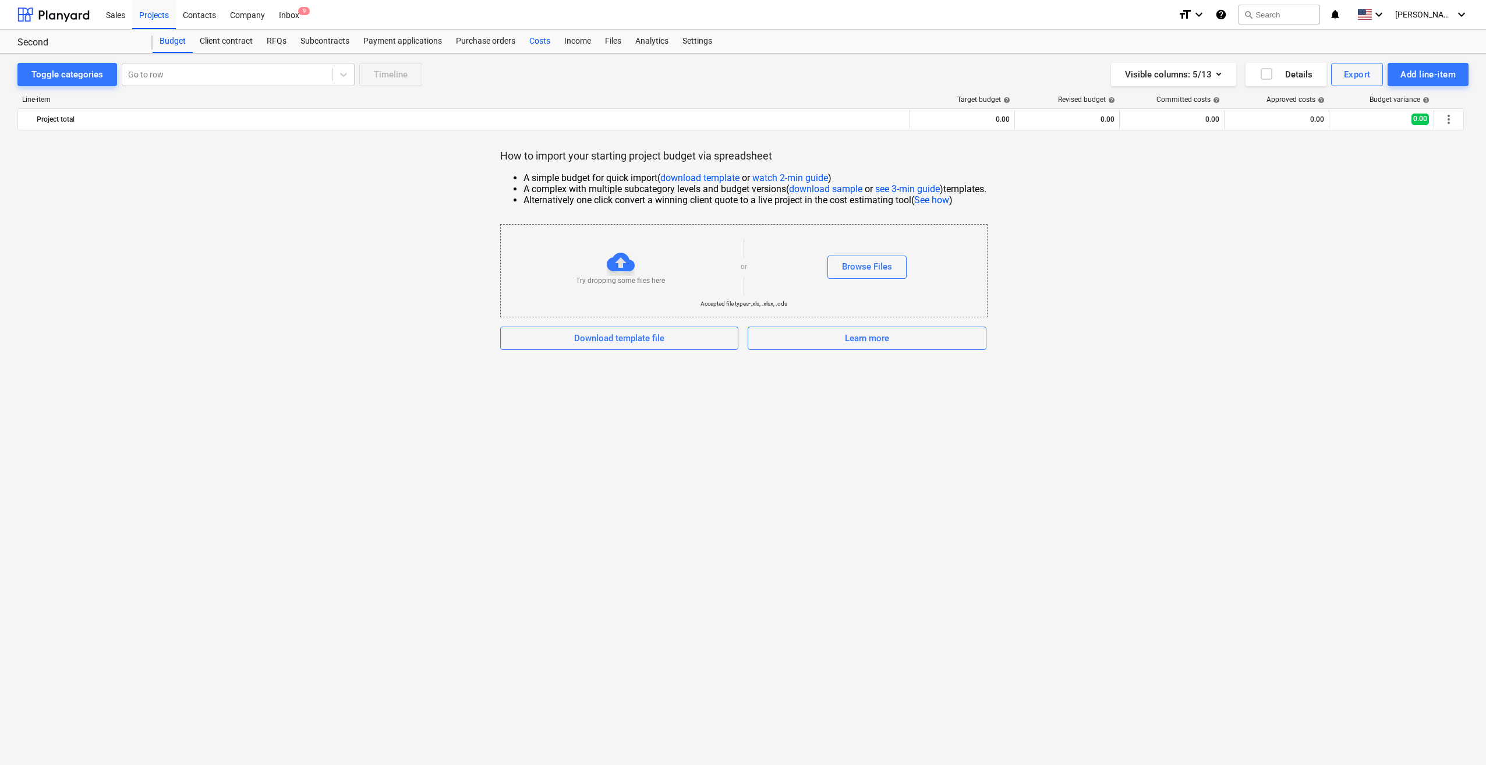
click at [286, 39] on div "Costs" at bounding box center [539, 41] width 35 height 23
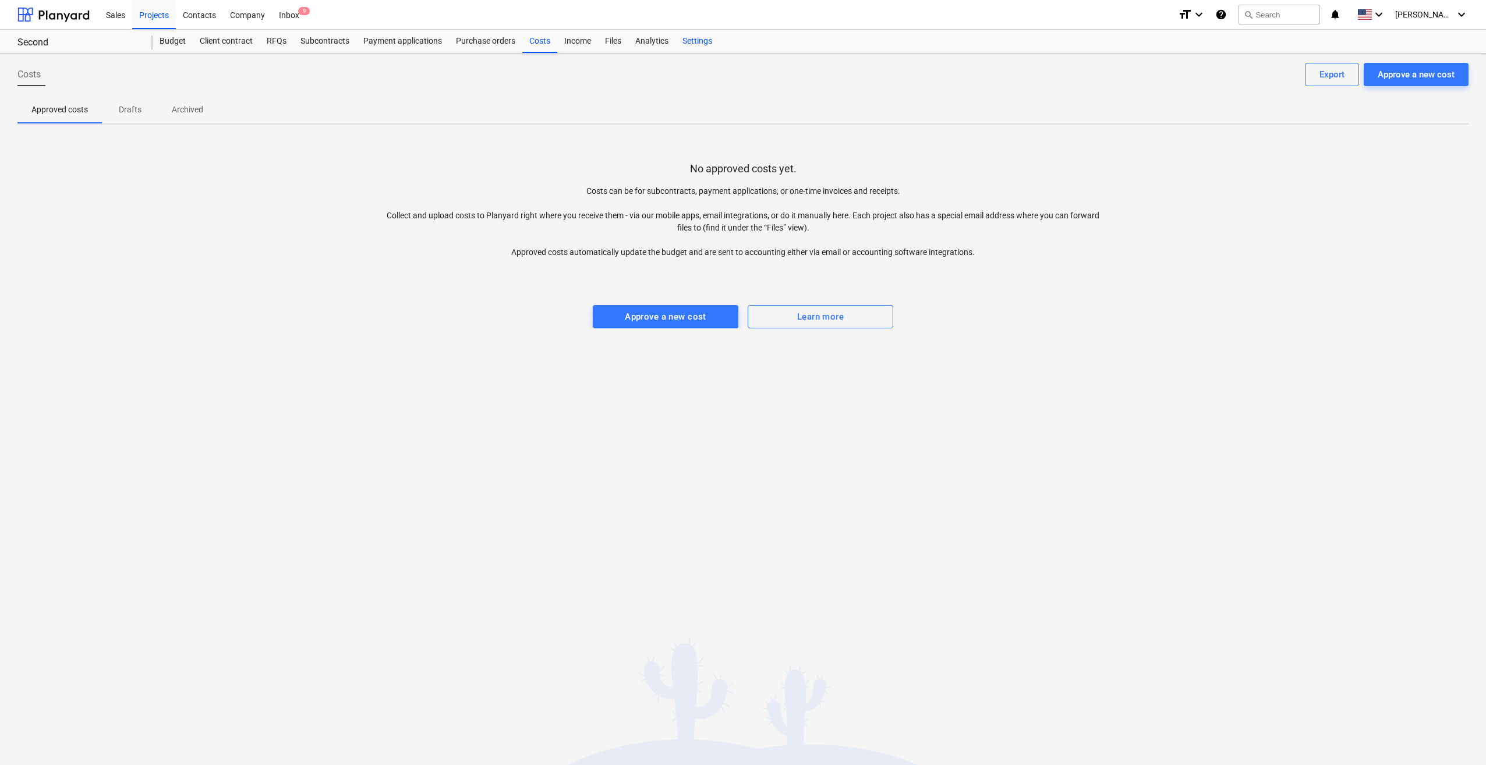
click at [286, 38] on div "Settings" at bounding box center [697, 41] width 44 height 23
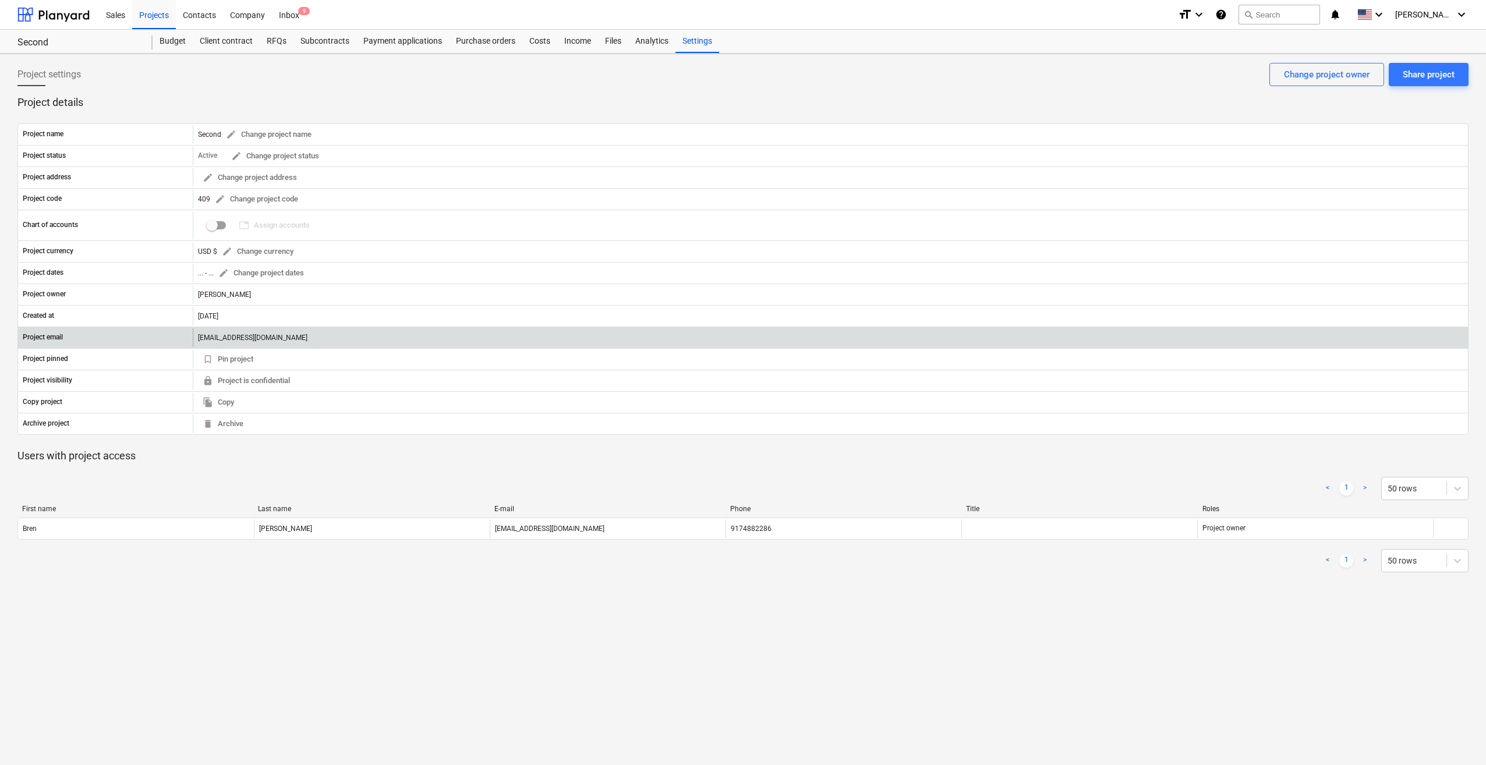
drag, startPoint x: 408, startPoint y: 337, endPoint x: 198, endPoint y: 335, distance: 209.6
click at [198, 335] on div "[EMAIL_ADDRESS][DOMAIN_NAME]" at bounding box center [830, 337] width 1275 height 19
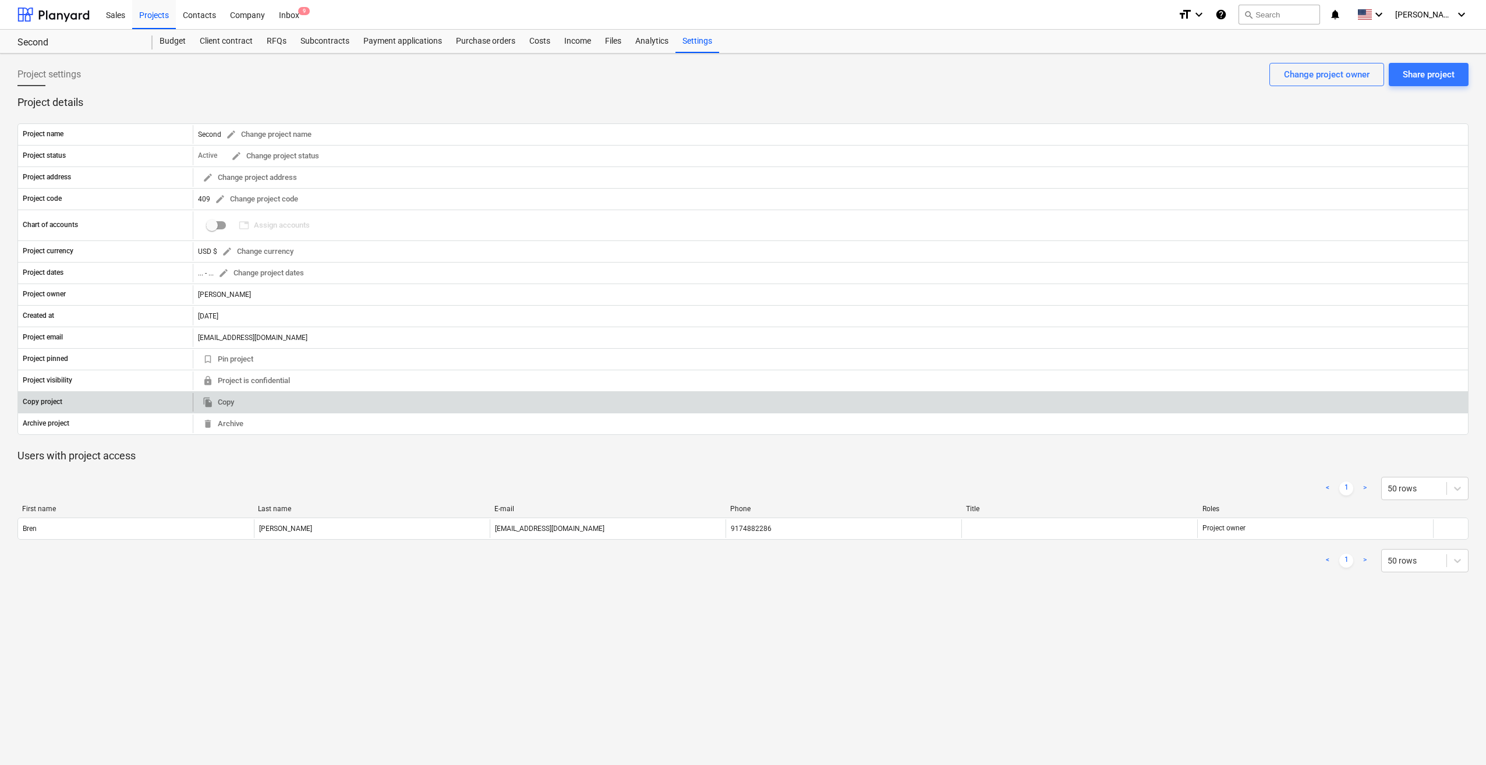
copy div "[EMAIL_ADDRESS][DOMAIN_NAME]"
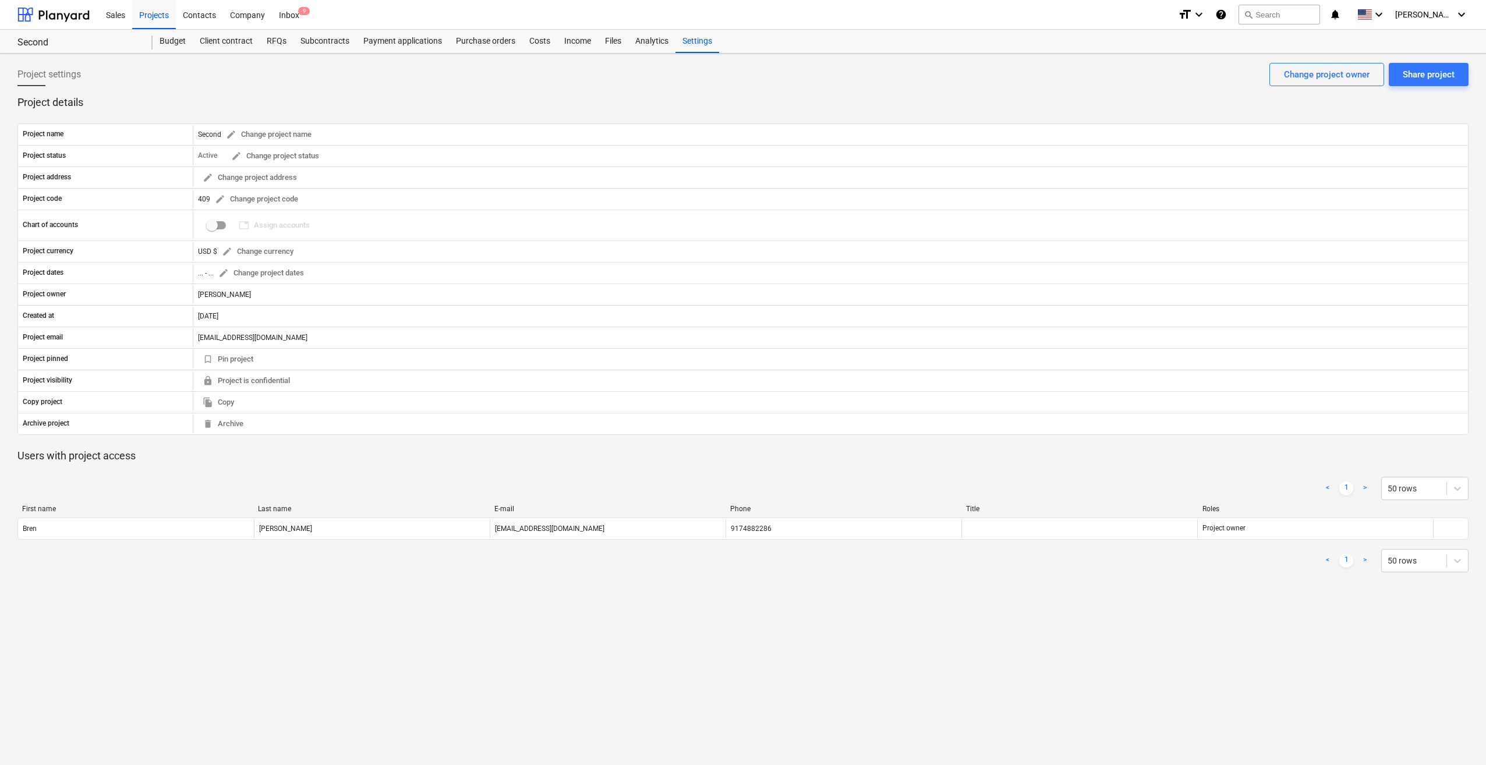
click at [207, 608] on div "Project settings Share project Change project owner Project details Project nam…" at bounding box center [743, 410] width 1486 height 712
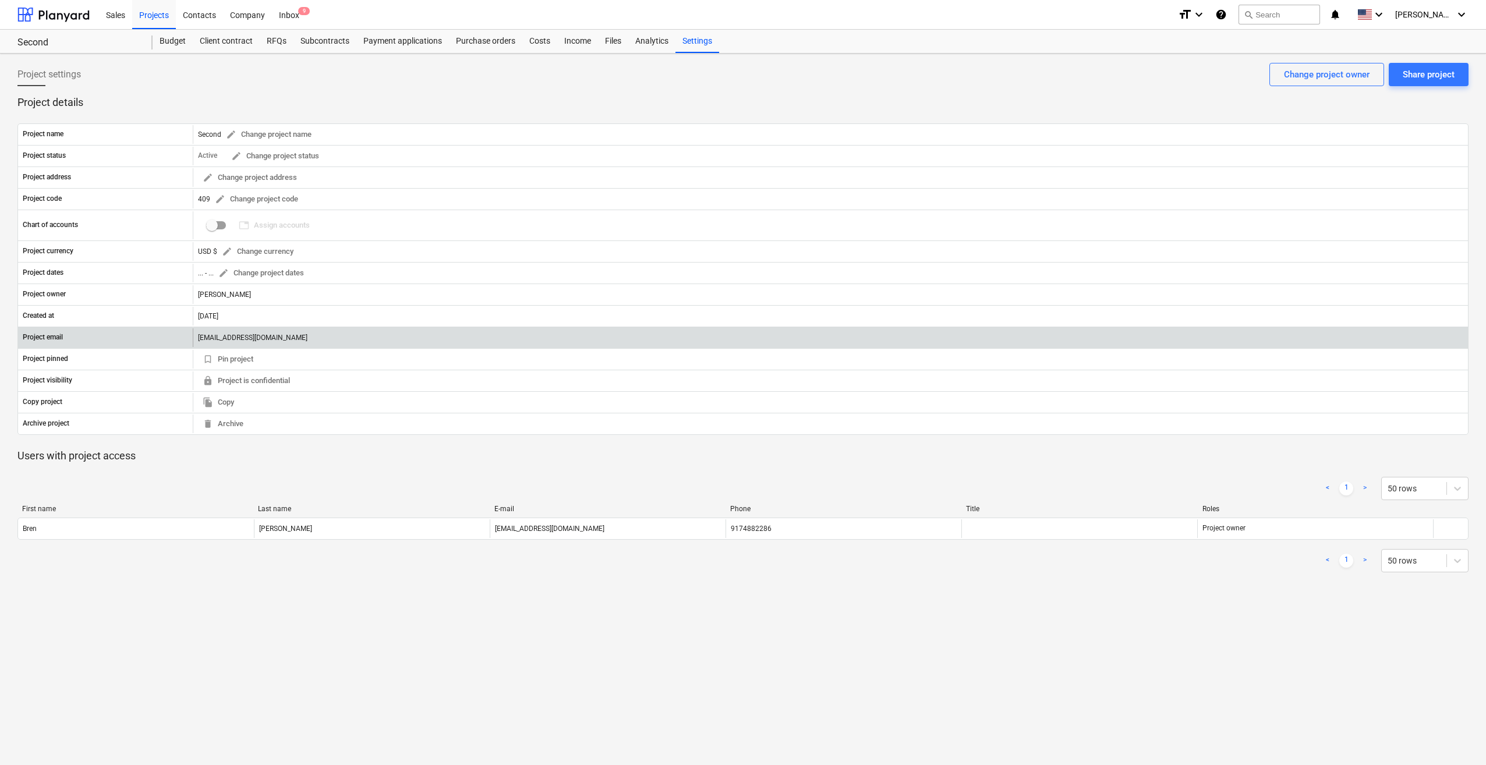
click at [276, 333] on div "[EMAIL_ADDRESS][DOMAIN_NAME]" at bounding box center [830, 337] width 1275 height 19
copy div "[EMAIL_ADDRESS][DOMAIN_NAME]"
